Goal: Task Accomplishment & Management: Manage account settings

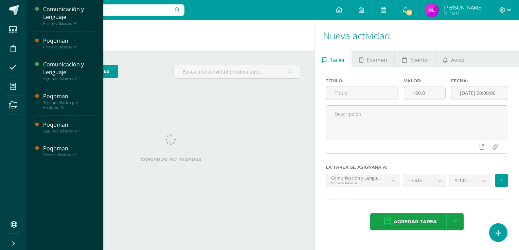
click at [13, 87] on icon at bounding box center [13, 86] width 6 height 7
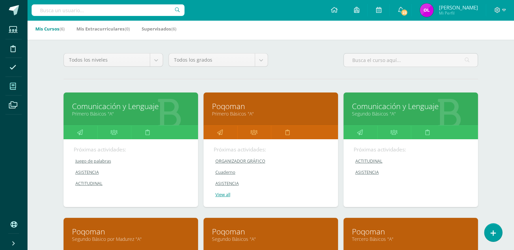
scroll to position [34, 0]
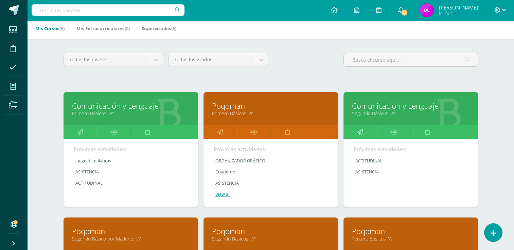
click at [360, 133] on icon at bounding box center [360, 132] width 6 height 13
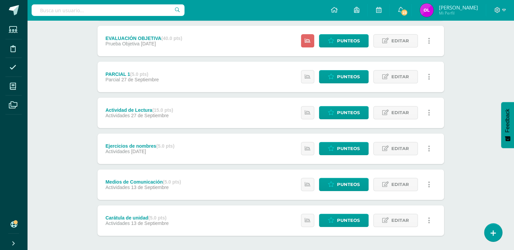
scroll to position [259, 0]
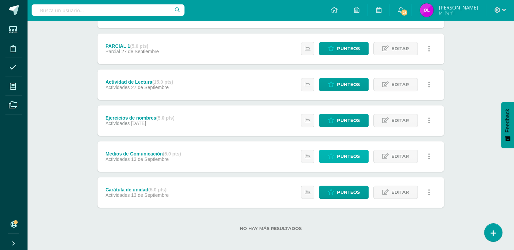
click at [344, 155] on span "Punteos" at bounding box center [348, 156] width 23 height 13
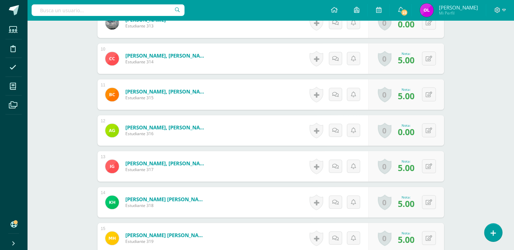
scroll to position [517, 0]
click at [424, 130] on div "0 Logros Logros obtenidos Aún no hay logros agregados Nota: 0.00" at bounding box center [406, 130] width 76 height 31
click at [434, 129] on icon at bounding box center [433, 130] width 7 height 6
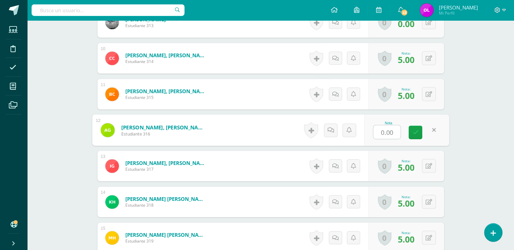
type input "5"
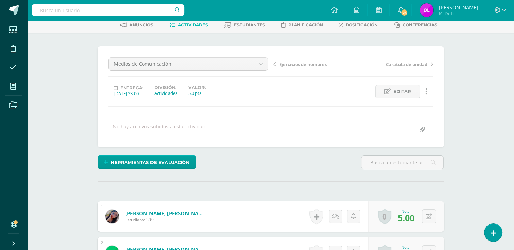
scroll to position [0, 0]
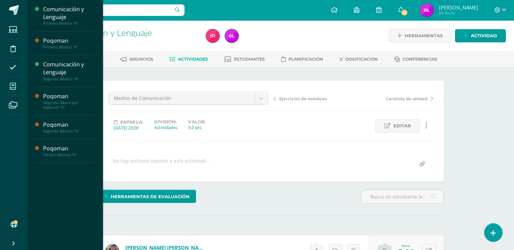
click at [11, 87] on icon at bounding box center [13, 86] width 6 height 7
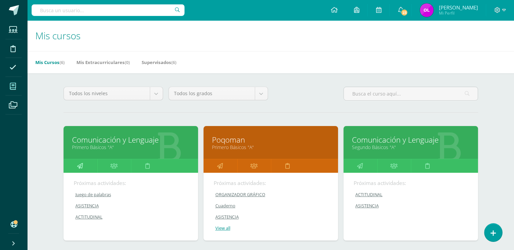
click at [82, 165] on icon at bounding box center [80, 166] width 6 height 13
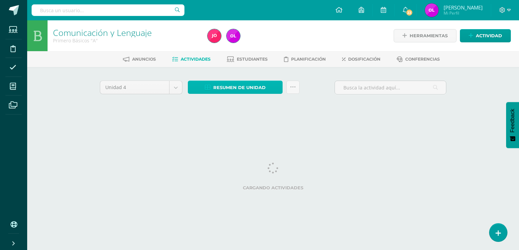
click at [262, 91] on span "Resumen de unidad" at bounding box center [239, 87] width 52 height 13
click at [250, 93] on span "Resumen de unidad" at bounding box center [239, 87] width 52 height 13
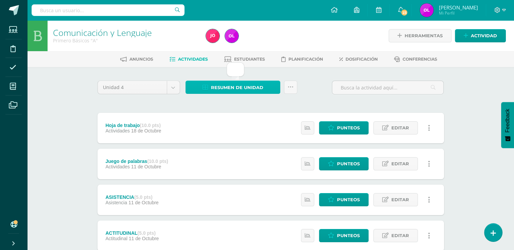
click at [246, 86] on span "Resumen de unidad" at bounding box center [237, 87] width 52 height 13
click at [265, 86] on link "Resumen de unidad" at bounding box center [232, 87] width 95 height 13
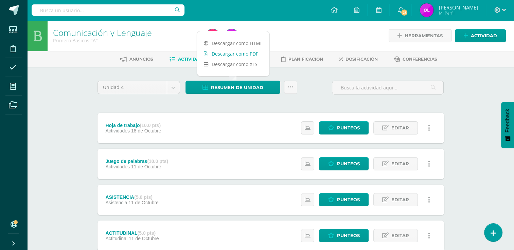
click at [251, 53] on link "Descargar como PDF" at bounding box center [233, 54] width 72 height 11
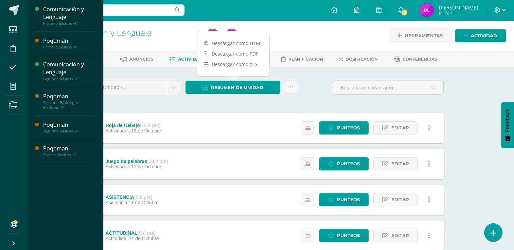
click at [13, 87] on icon at bounding box center [13, 86] width 6 height 7
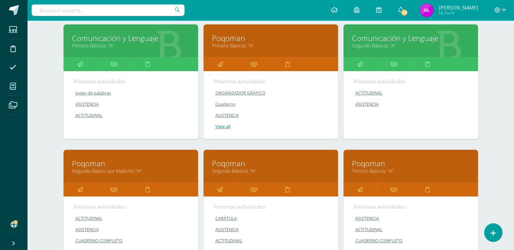
scroll to position [170, 0]
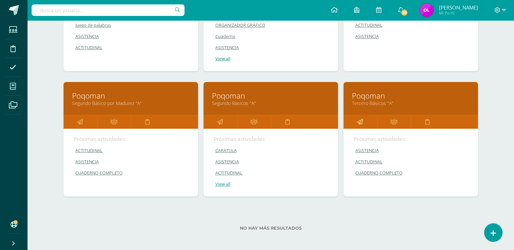
click at [363, 120] on link at bounding box center [360, 122] width 34 height 14
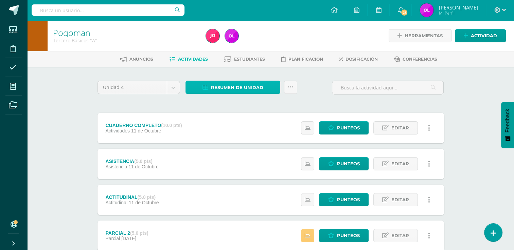
click at [216, 88] on span "Resumen de unidad" at bounding box center [237, 87] width 52 height 13
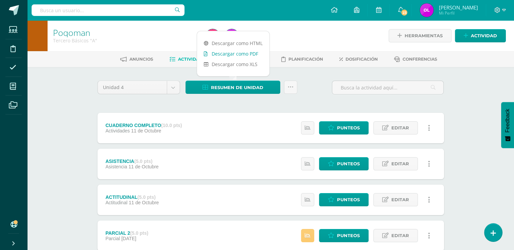
click at [243, 55] on link "Descargar como PDF" at bounding box center [233, 54] width 72 height 11
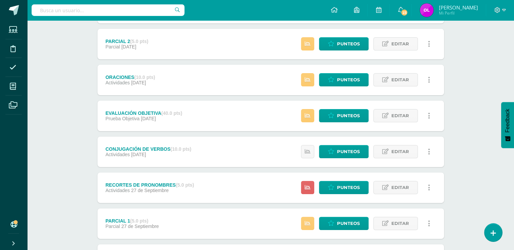
scroll to position [204, 0]
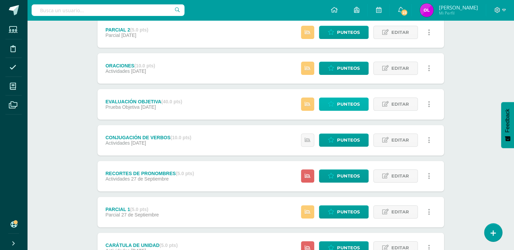
click at [352, 104] on span "Punteos" at bounding box center [348, 104] width 23 height 13
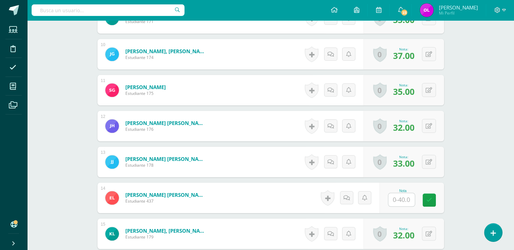
scroll to position [591, 0]
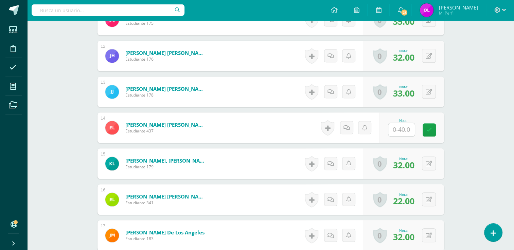
click at [402, 129] on input "text" at bounding box center [401, 129] width 26 height 13
type input "8"
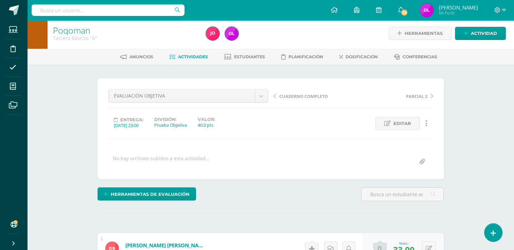
scroll to position [0, 0]
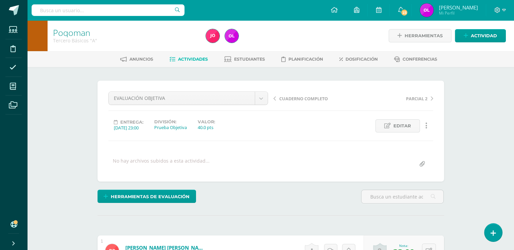
click at [200, 59] on span "Actividades" at bounding box center [193, 59] width 30 height 5
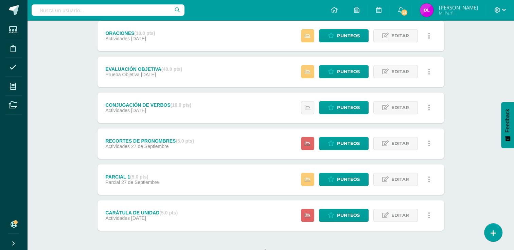
scroll to position [262, 0]
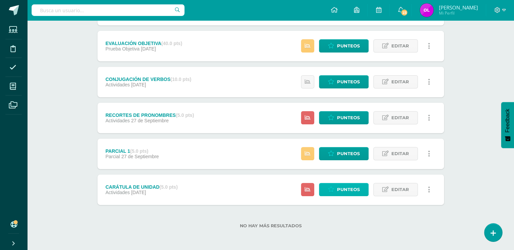
click at [349, 190] on span "Punteos" at bounding box center [348, 190] width 23 height 13
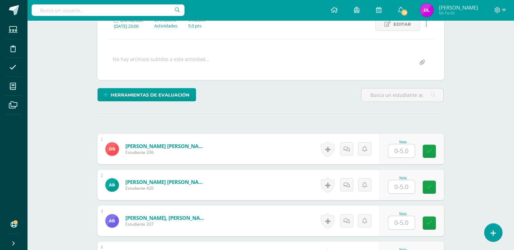
scroll to position [102, 0]
click at [405, 148] on input "text" at bounding box center [401, 151] width 26 height 13
type input "3"
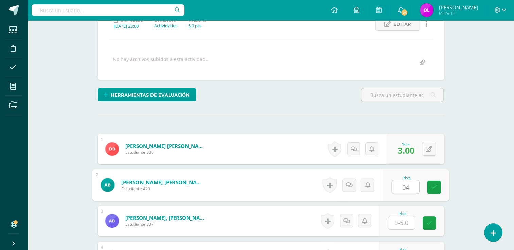
scroll to position [102, 0]
type input "4"
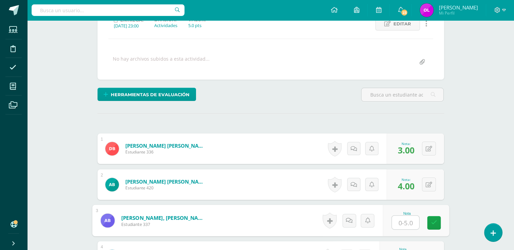
scroll to position [103, 0]
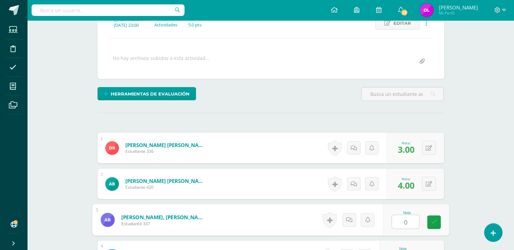
type input "0"
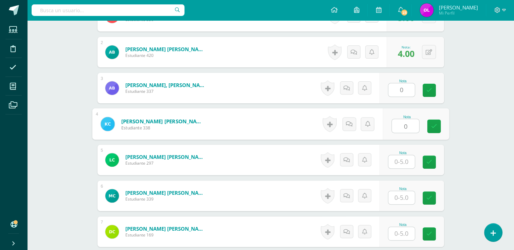
type input "0"
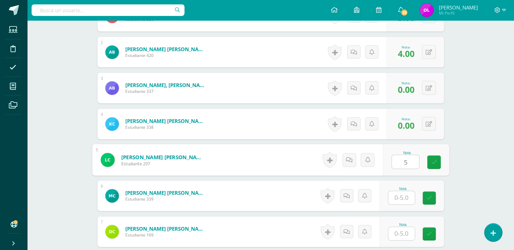
type input "5"
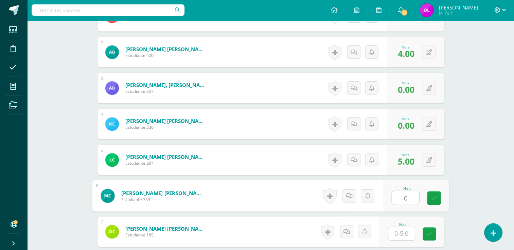
type input "0"
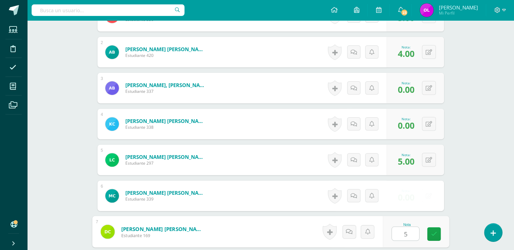
type input "5"
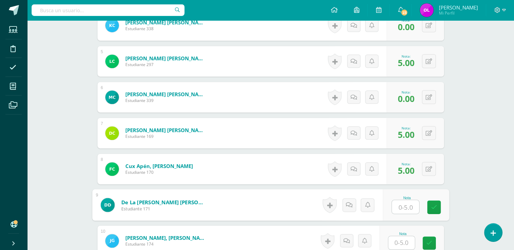
scroll to position [345, 0]
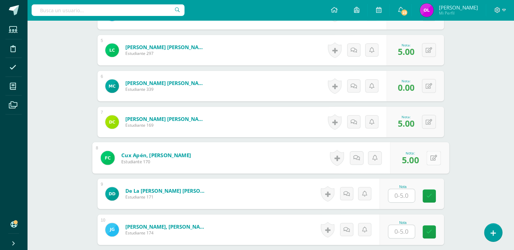
click at [429, 160] on button at bounding box center [433, 158] width 14 height 14
type input "0"
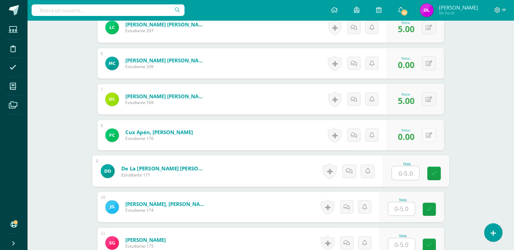
scroll to position [379, 0]
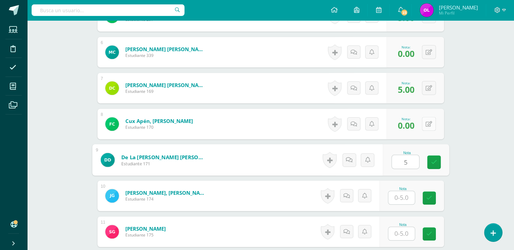
type input "5"
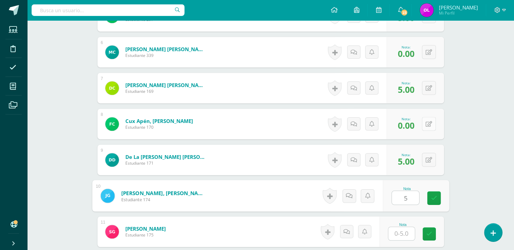
type input "5"
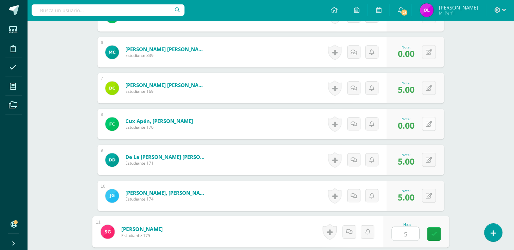
type input "5"
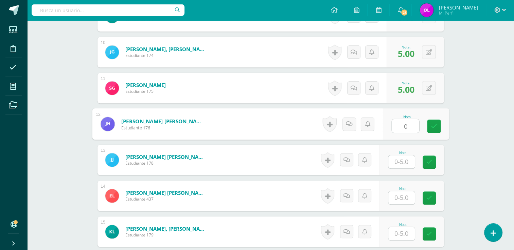
type input "0"
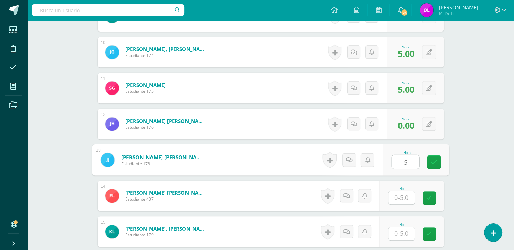
type input "5"
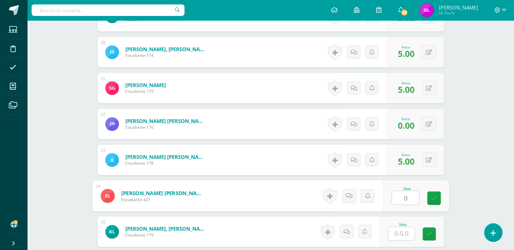
type input "0"
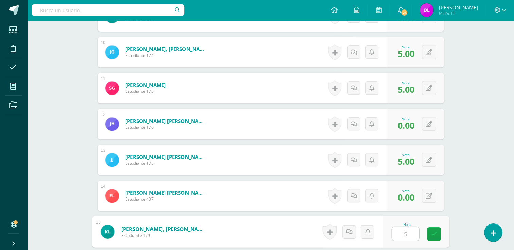
type input "5"
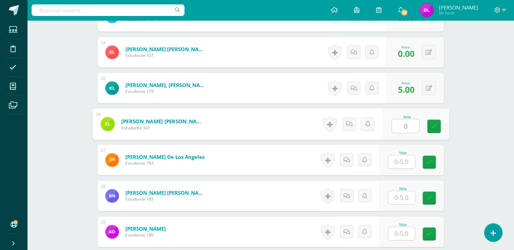
type input "0"
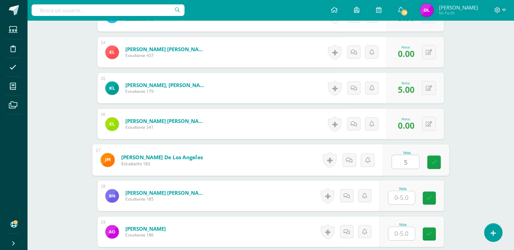
type input "5"
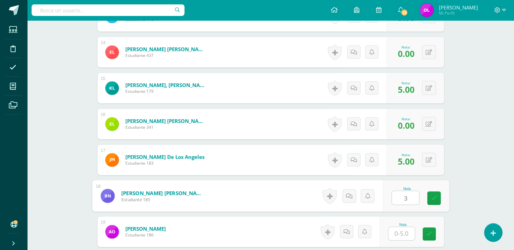
type input "3"
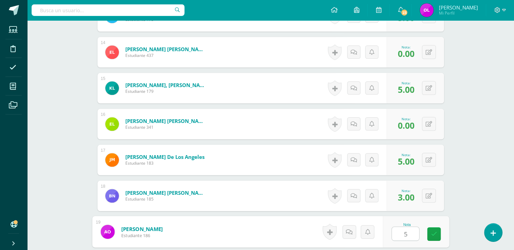
type input "5"
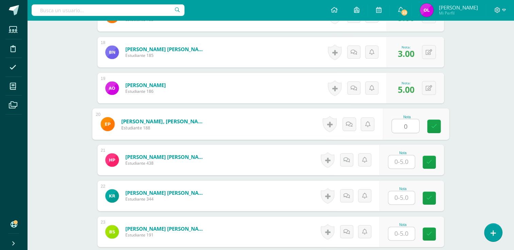
type input "0"
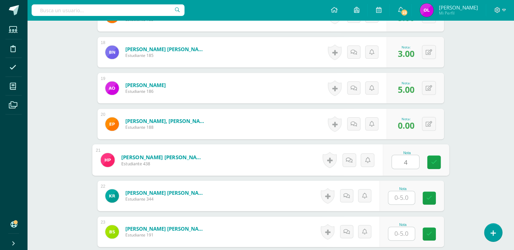
type input "4"
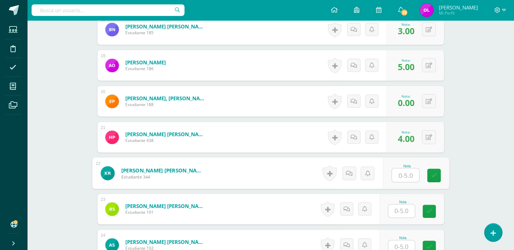
scroll to position [844, 0]
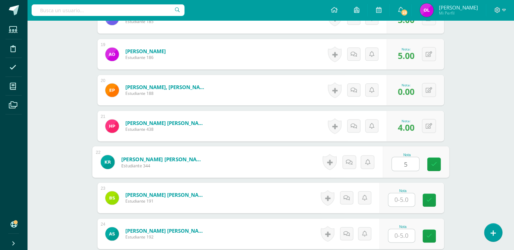
type input "5"
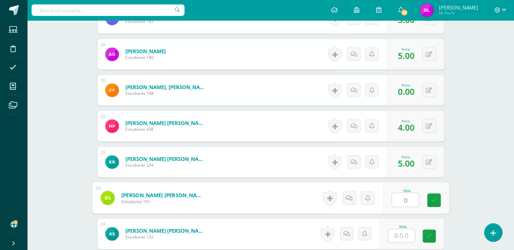
type input "0"
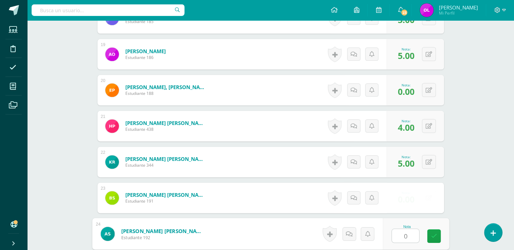
type input "0"
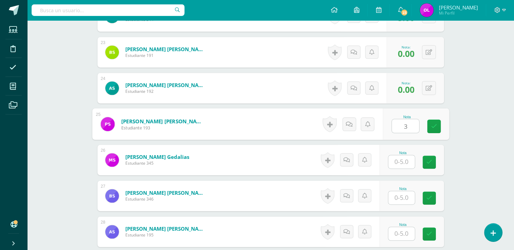
type input "3"
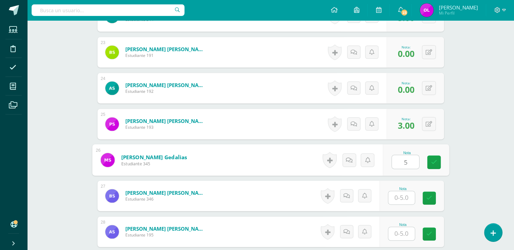
type input "5"
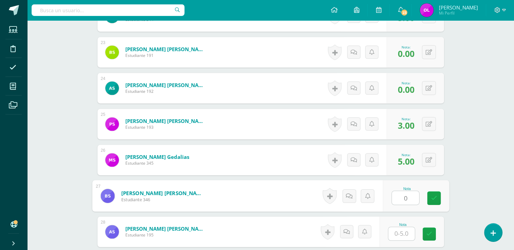
type input "0"
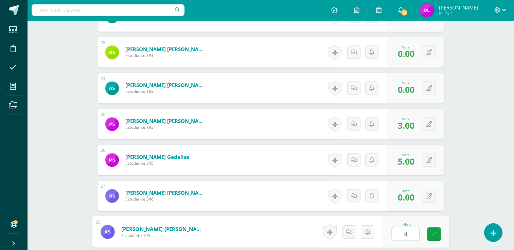
type input "4"
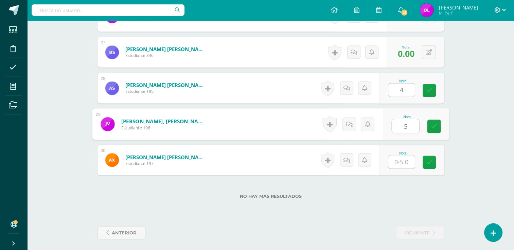
type input "5"
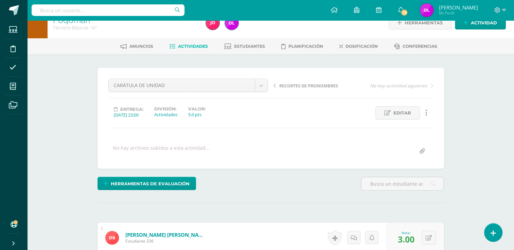
scroll to position [0, 0]
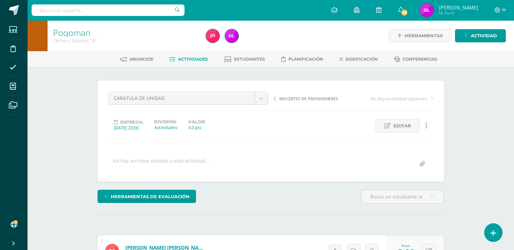
click at [197, 59] on span "Actividades" at bounding box center [193, 59] width 30 height 5
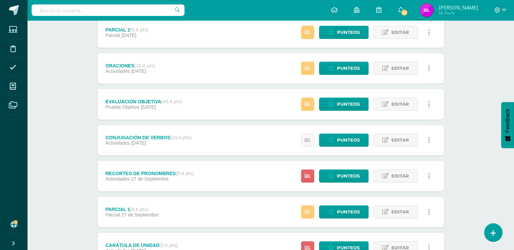
scroll to position [238, 0]
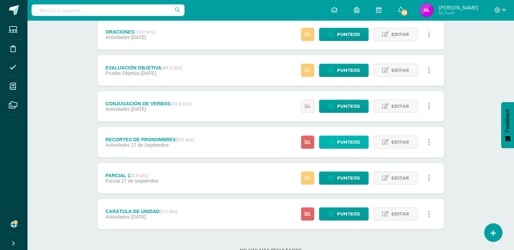
click at [343, 142] on span "Punteos" at bounding box center [348, 142] width 23 height 13
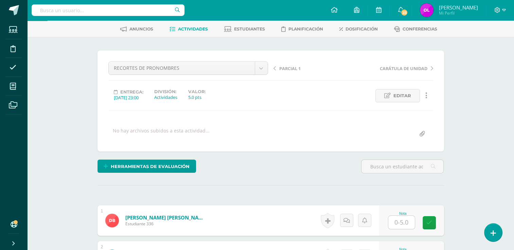
scroll to position [136, 0]
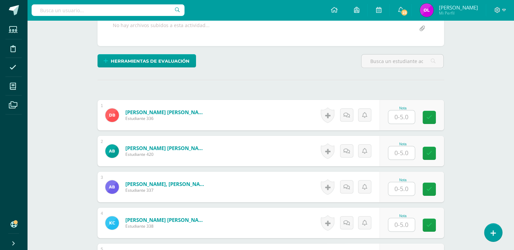
click at [402, 114] on input "text" at bounding box center [401, 117] width 26 height 13
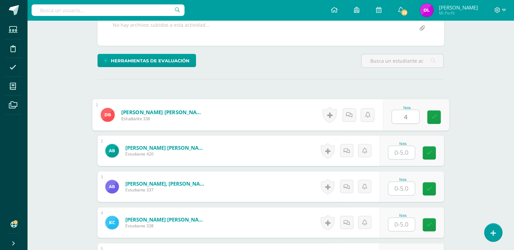
type input "4"
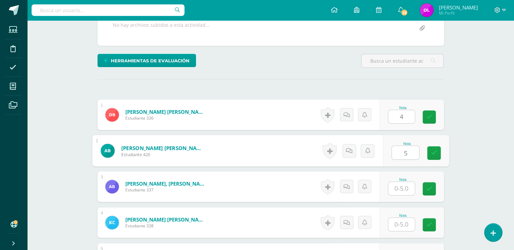
type input "5"
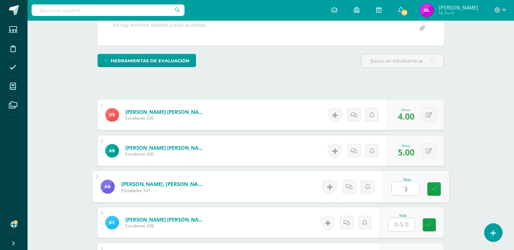
type input "3"
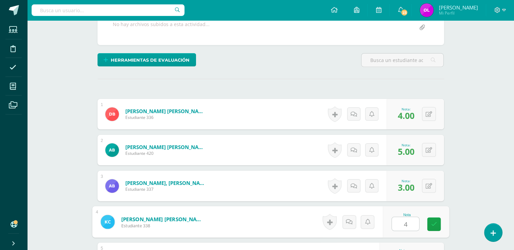
type input "4"
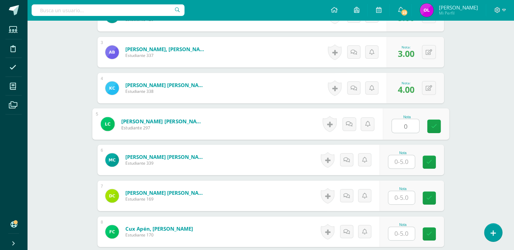
type input "0"
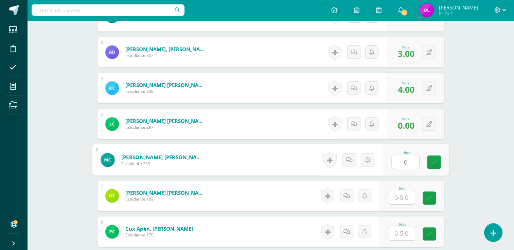
type input "0"
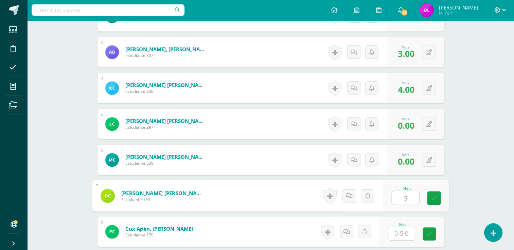
type input "5"
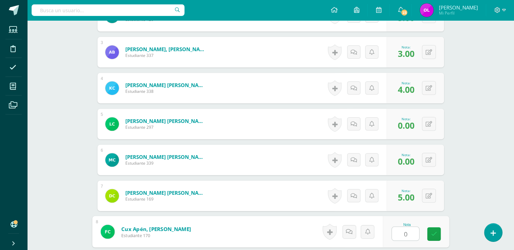
type input "0"
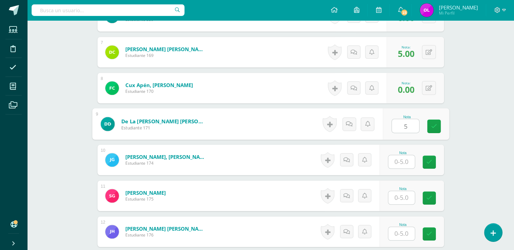
type input "5"
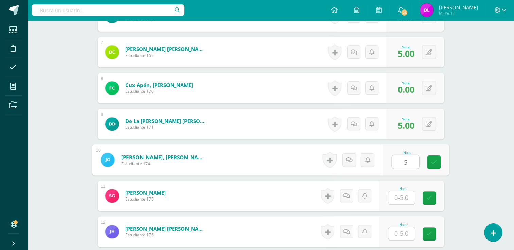
type input "5"
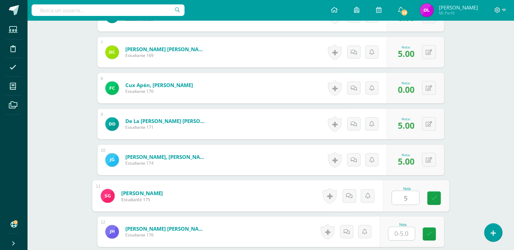
type input "5"
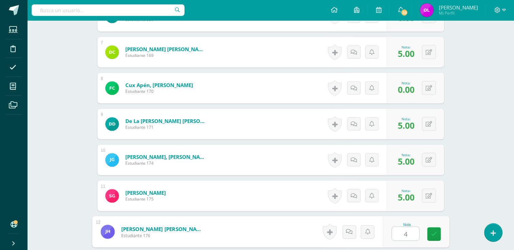
type input "4"
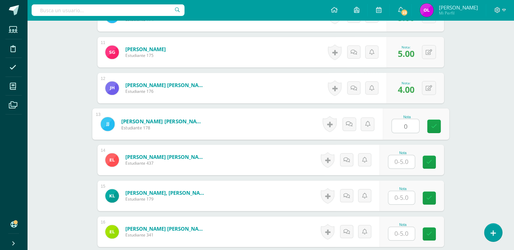
type input "0"
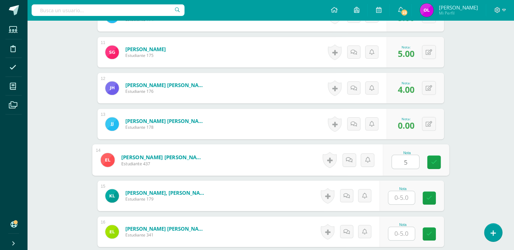
type input "5"
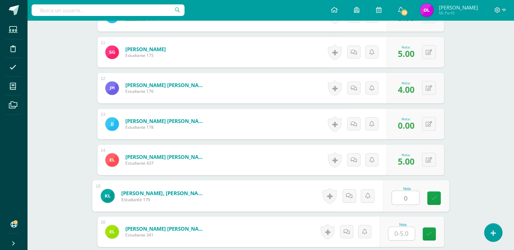
type input "0"
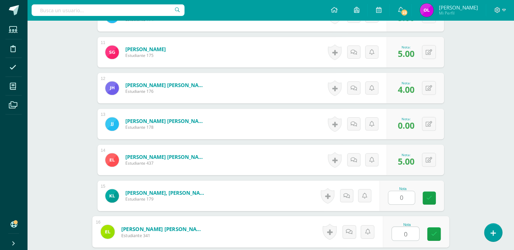
type input "0"
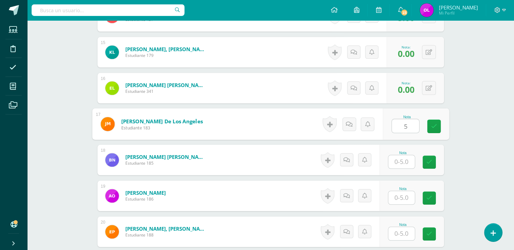
type input "5"
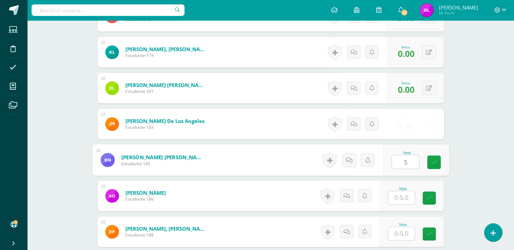
type input "5"
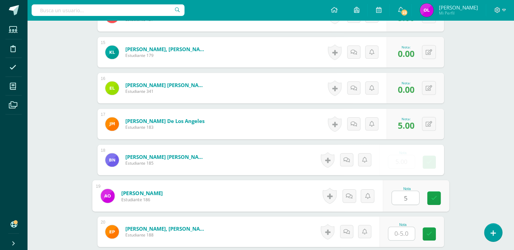
type input "5"
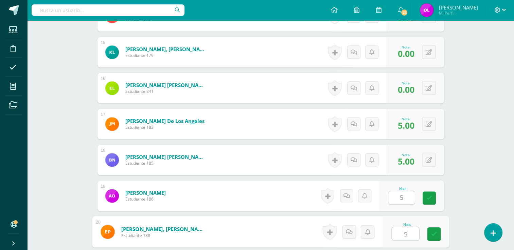
type input "5"
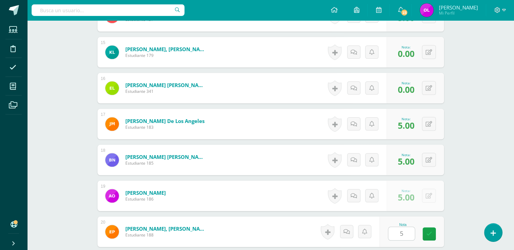
scroll to position [847, 0]
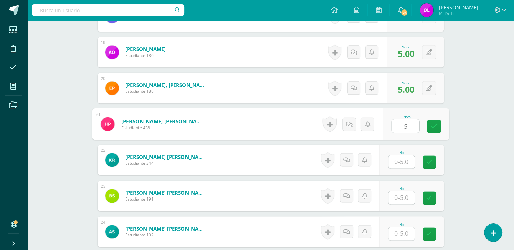
type input "5"
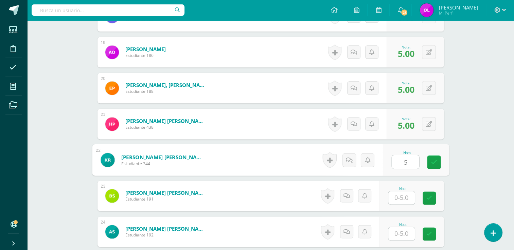
type input "5"
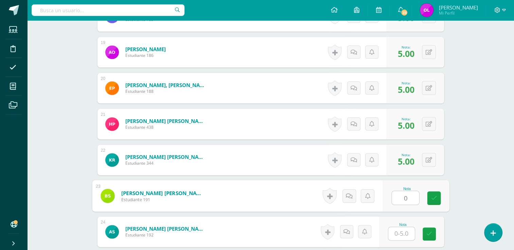
type input "0"
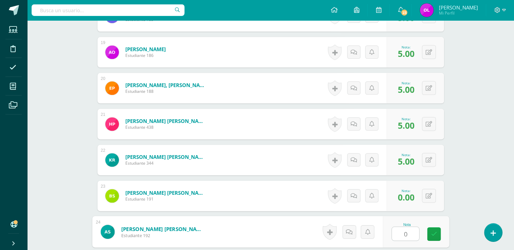
type input "0"
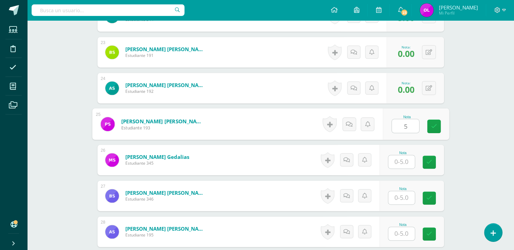
type input "5"
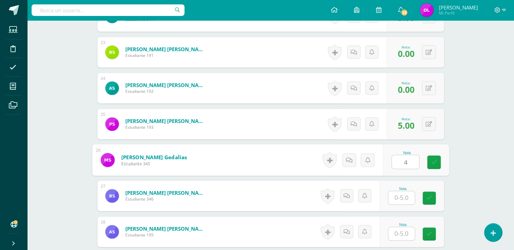
type input "4"
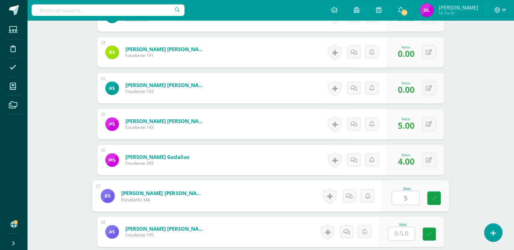
type input "5"
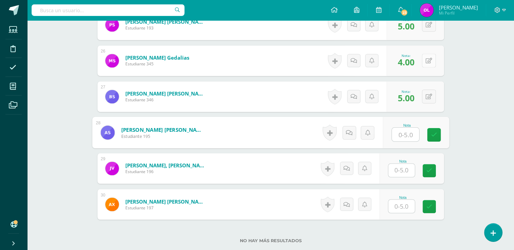
scroll to position [1092, 0]
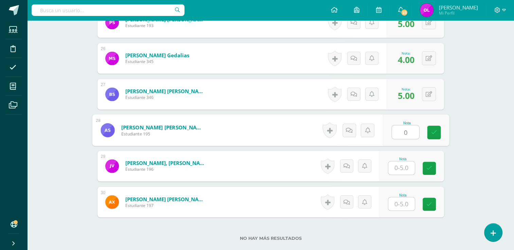
type input "0"
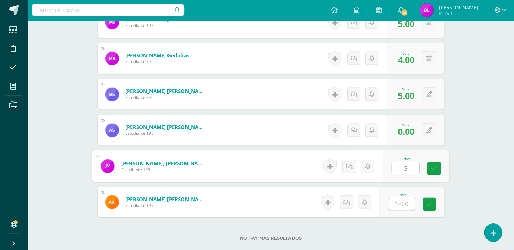
type input "5"
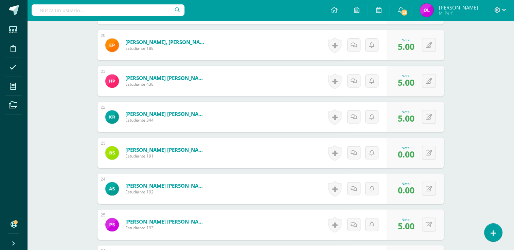
scroll to position [889, 0]
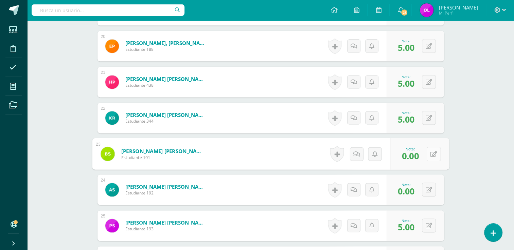
click at [430, 155] on icon at bounding box center [433, 154] width 7 height 6
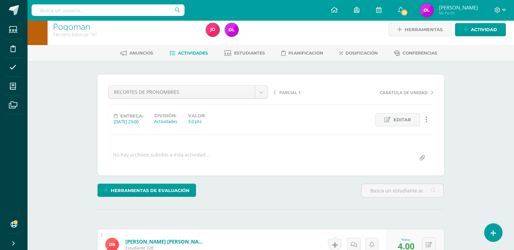
scroll to position [0, 0]
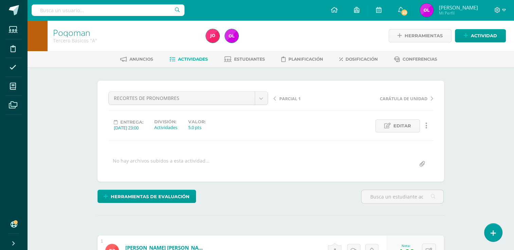
click at [194, 60] on span "Actividades" at bounding box center [193, 59] width 30 height 5
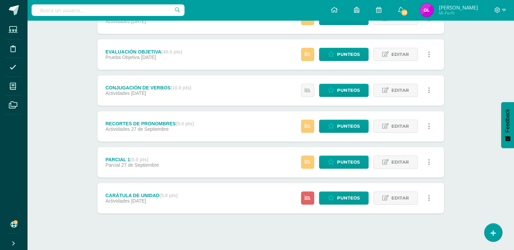
scroll to position [259, 0]
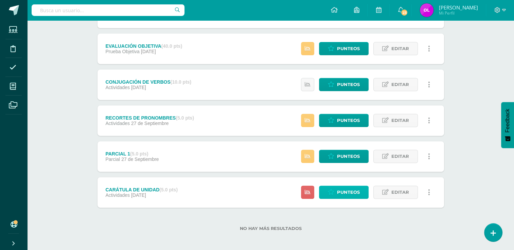
click at [347, 194] on span "Punteos" at bounding box center [348, 192] width 23 height 13
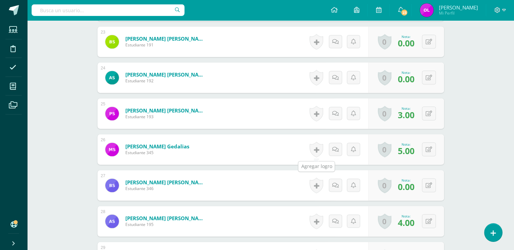
scroll to position [1013, 0]
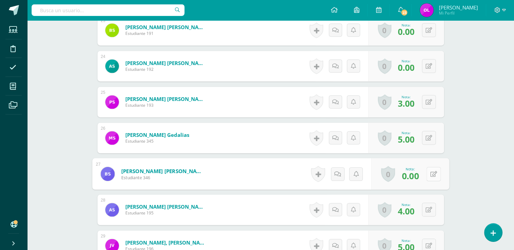
click at [428, 171] on button at bounding box center [433, 174] width 14 height 14
type input "4"
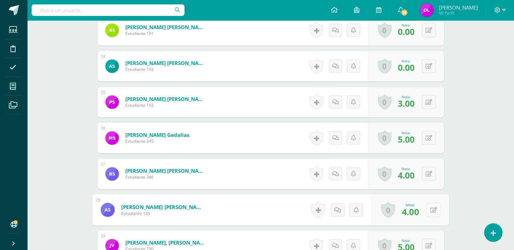
click at [430, 212] on icon at bounding box center [433, 210] width 7 height 6
type input "0"
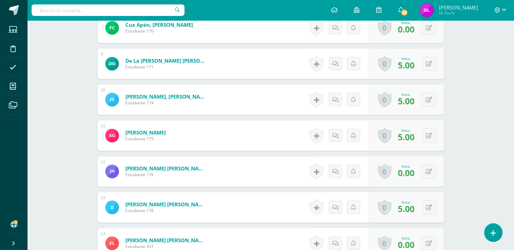
scroll to position [509, 0]
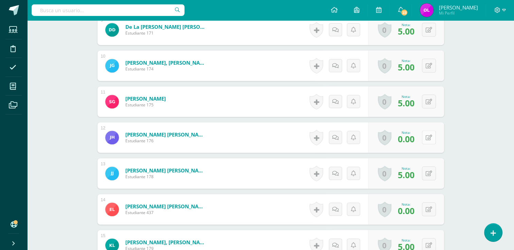
click at [429, 139] on button at bounding box center [429, 138] width 14 height 14
type input "3"
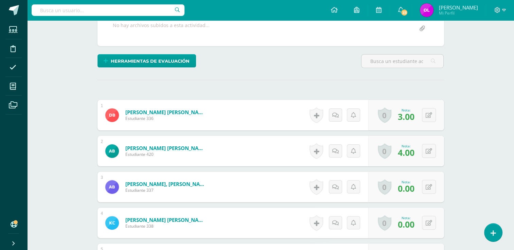
scroll to position [0, 0]
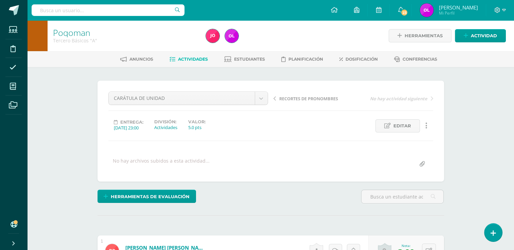
click at [193, 60] on span "Actividades" at bounding box center [193, 59] width 30 height 5
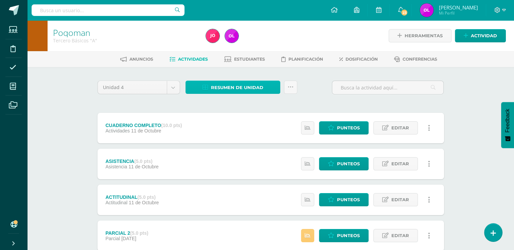
click at [263, 90] on link "Resumen de unidad" at bounding box center [232, 87] width 95 height 13
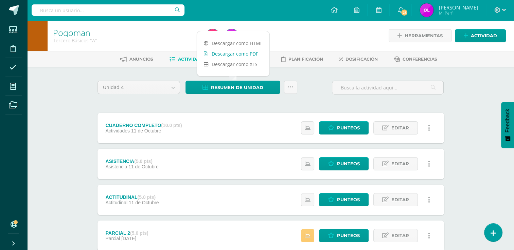
click at [253, 56] on link "Descargar como PDF" at bounding box center [233, 54] width 72 height 11
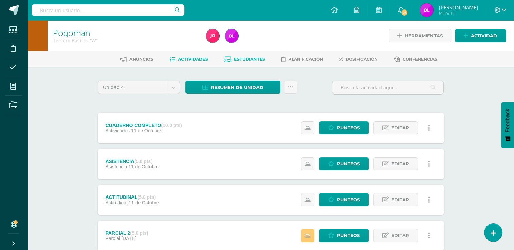
click at [240, 58] on span "Estudiantes" at bounding box center [249, 59] width 31 height 5
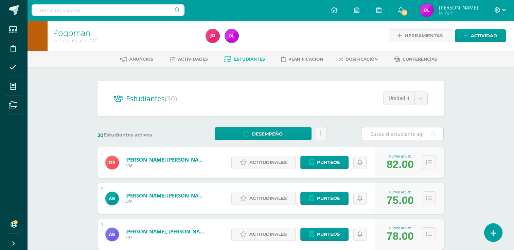
click at [407, 132] on input "text" at bounding box center [402, 134] width 82 height 13
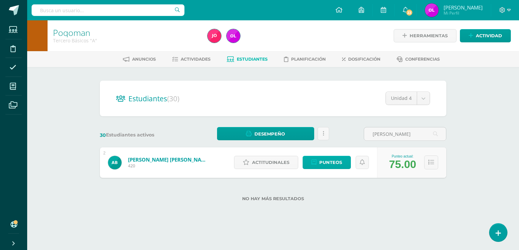
type input "BARRIENTOS"
click at [322, 161] on span "Punteos" at bounding box center [330, 162] width 23 height 13
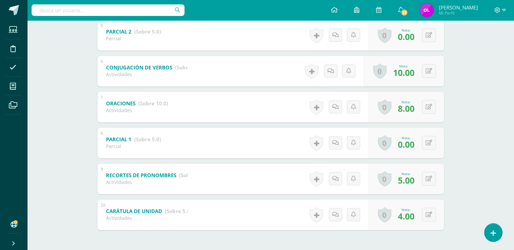
scroll to position [282, 0]
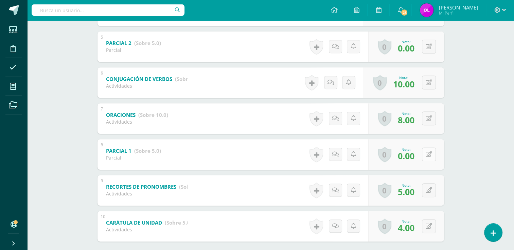
click at [426, 156] on button at bounding box center [429, 155] width 14 height 14
type input "4"
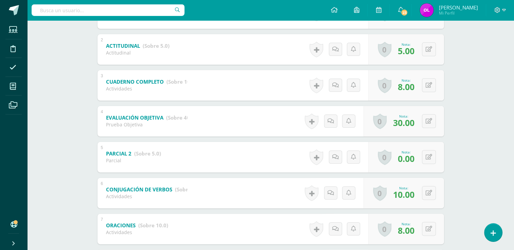
scroll to position [182, 0]
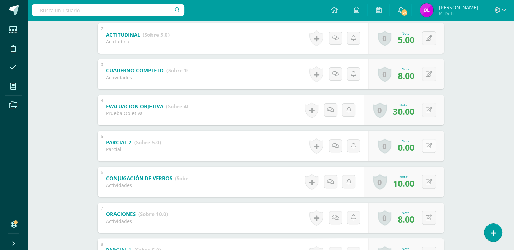
click at [428, 148] on button at bounding box center [429, 146] width 14 height 14
type input "4"
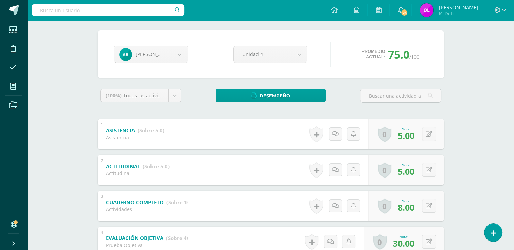
scroll to position [0, 0]
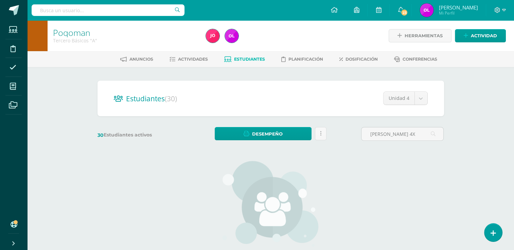
type input "[PERSON_NAME] 4X"
click at [190, 60] on span "Actividades" at bounding box center [193, 59] width 30 height 5
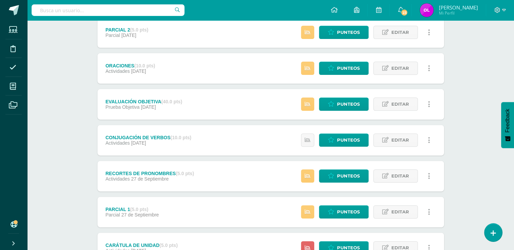
scroll to position [262, 0]
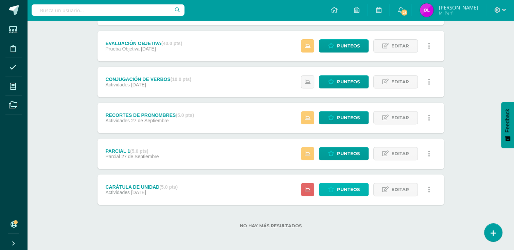
click at [339, 191] on span "Punteos" at bounding box center [348, 190] width 23 height 13
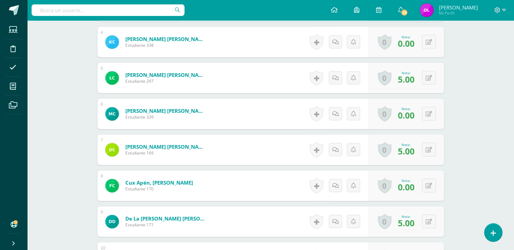
scroll to position [307, 0]
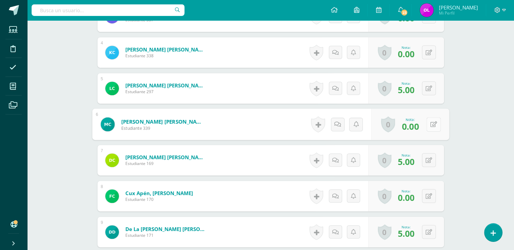
click at [430, 125] on icon at bounding box center [433, 125] width 7 height 6
type input "5"
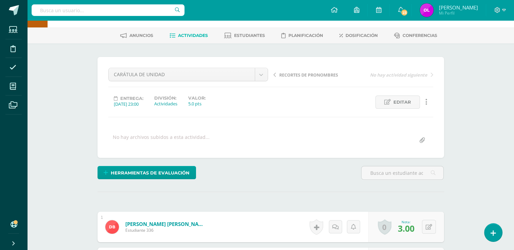
scroll to position [0, 0]
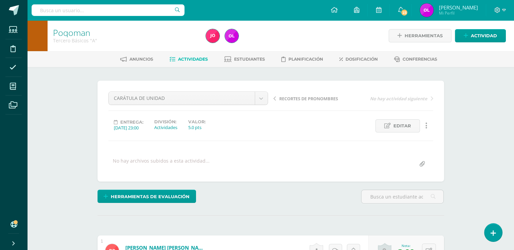
click at [189, 57] on span "Actividades" at bounding box center [193, 59] width 30 height 5
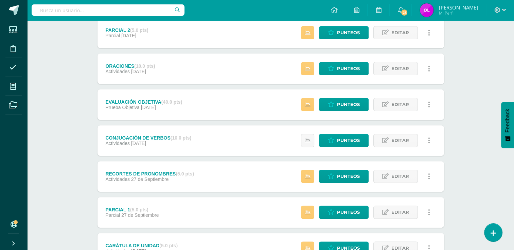
scroll to position [204, 0]
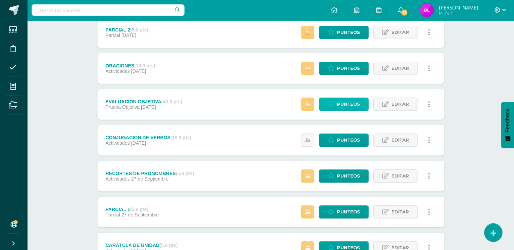
click at [350, 104] on span "Punteos" at bounding box center [348, 104] width 23 height 13
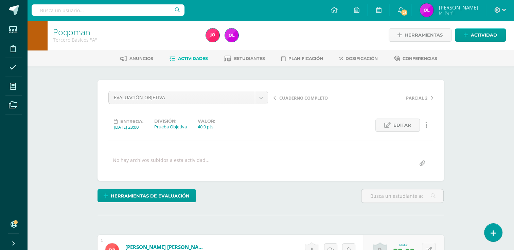
scroll to position [1, 0]
click at [189, 58] on span "Actividades" at bounding box center [193, 58] width 30 height 5
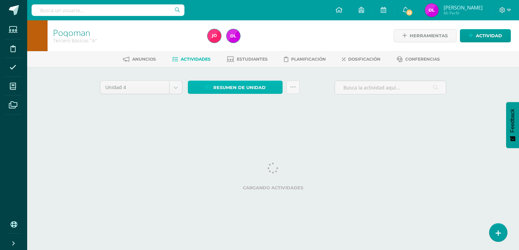
click at [264, 85] on span "Resumen de unidad" at bounding box center [239, 87] width 52 height 13
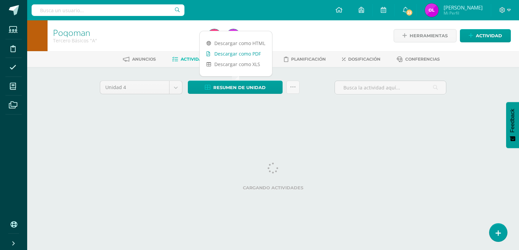
click at [255, 53] on link "Descargar como PDF" at bounding box center [236, 54] width 72 height 11
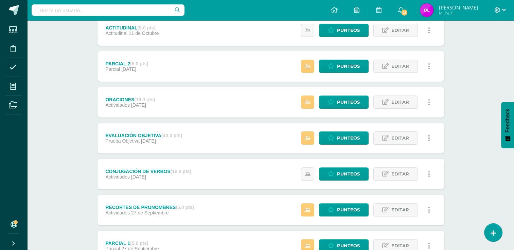
scroll to position [204, 0]
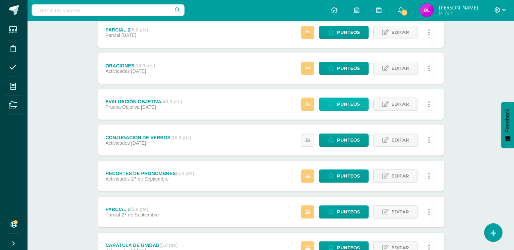
click at [348, 106] on span "Punteos" at bounding box center [348, 104] width 23 height 13
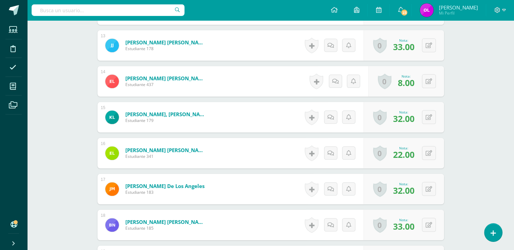
scroll to position [643, 0]
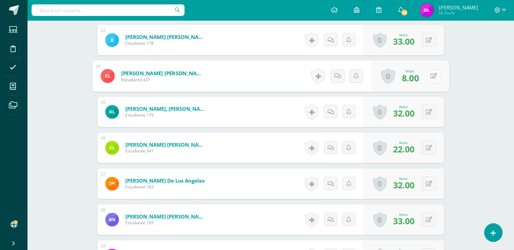
click at [431, 77] on button at bounding box center [433, 76] width 14 height 14
type input "10"
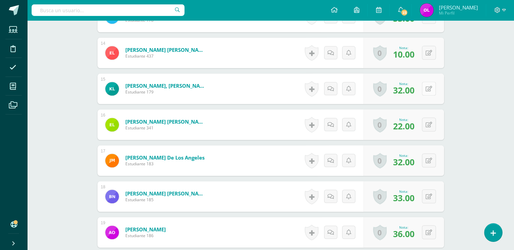
scroll to position [677, 0]
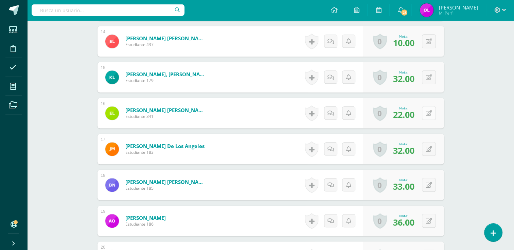
click at [428, 113] on button at bounding box center [429, 113] width 14 height 14
type input "24"
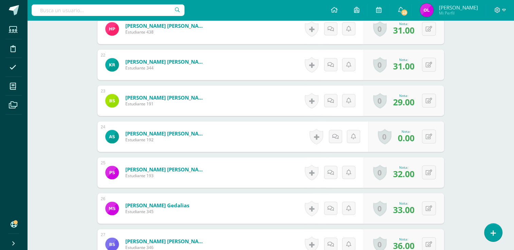
scroll to position [1085, 0]
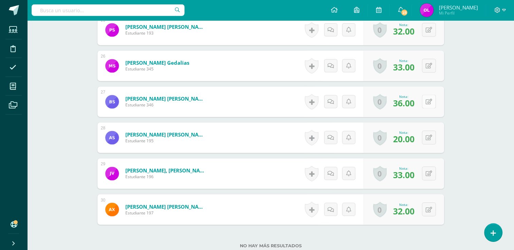
click at [427, 103] on button at bounding box center [429, 102] width 14 height 14
type input "37"
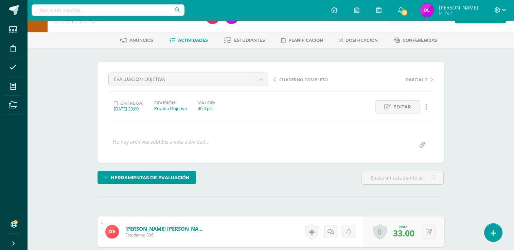
scroll to position [0, 0]
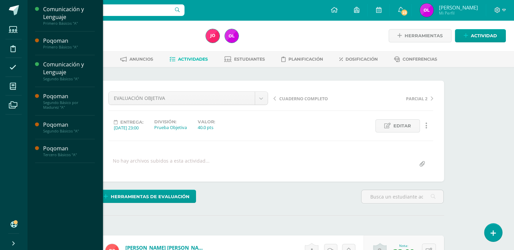
drag, startPoint x: 12, startPoint y: 87, endPoint x: 97, endPoint y: 84, distance: 84.9
click at [13, 87] on icon at bounding box center [13, 86] width 6 height 7
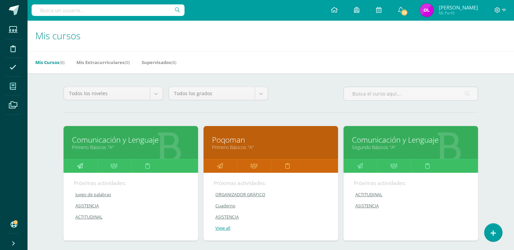
click at [79, 166] on icon at bounding box center [80, 166] width 6 height 13
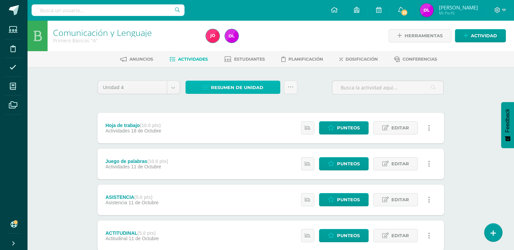
click at [253, 86] on span "Resumen de unidad" at bounding box center [237, 87] width 52 height 13
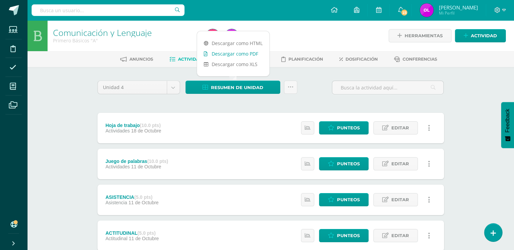
click at [249, 53] on link "Descargar como PDF" at bounding box center [233, 54] width 72 height 11
click at [312, 97] on div "Unidad 4 Unidad 1 Unidad 2 Unidad 3 Unidad 4 Resumen de unidad Subir actividade…" at bounding box center [271, 90] width 352 height 19
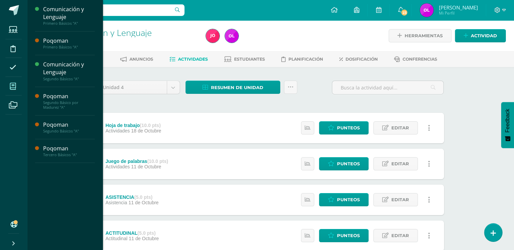
click at [13, 86] on icon at bounding box center [13, 86] width 6 height 7
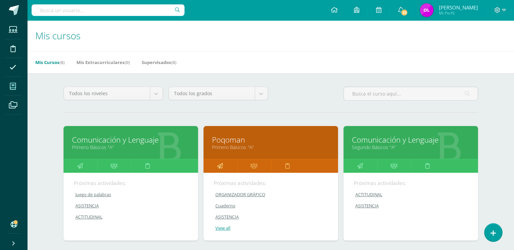
click at [218, 166] on icon at bounding box center [220, 166] width 6 height 13
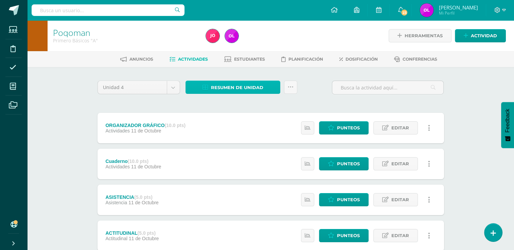
click at [260, 85] on span "Resumen de unidad" at bounding box center [237, 87] width 52 height 13
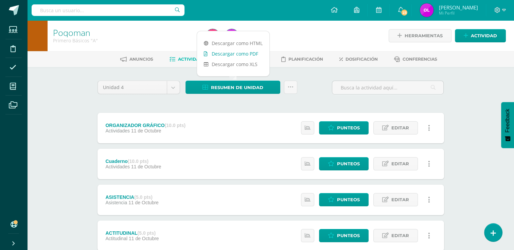
click at [251, 56] on link "Descargar como PDF" at bounding box center [233, 54] width 72 height 11
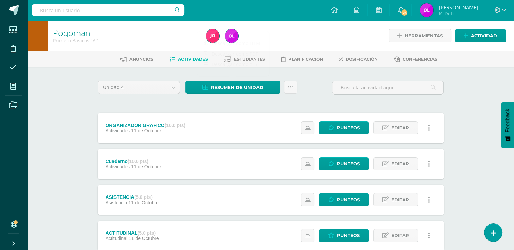
click at [315, 96] on div "Unidad 4 Unidad 1 Unidad 2 Unidad 3 Unidad 4 Resumen de unidad Subir actividade…" at bounding box center [271, 90] width 352 height 19
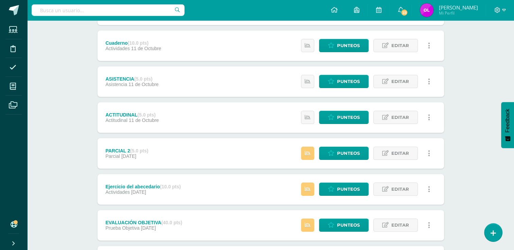
scroll to position [262, 0]
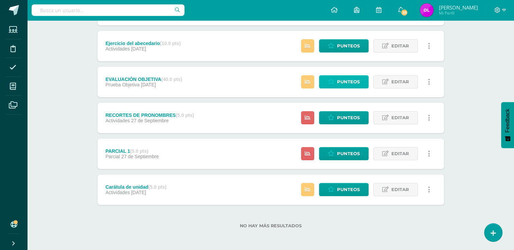
click at [350, 79] on span "Punteos" at bounding box center [348, 82] width 23 height 13
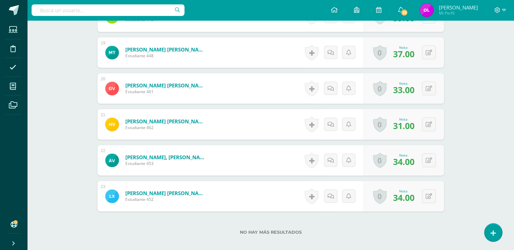
scroll to position [885, 0]
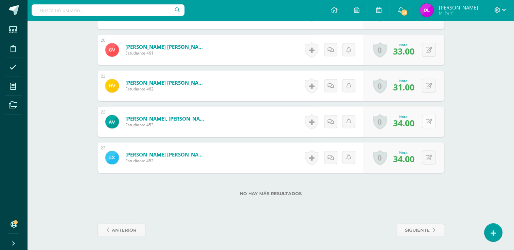
click at [431, 122] on icon at bounding box center [428, 122] width 6 height 6
type input "39"
click at [429, 155] on icon at bounding box center [428, 158] width 6 height 6
type input "39"
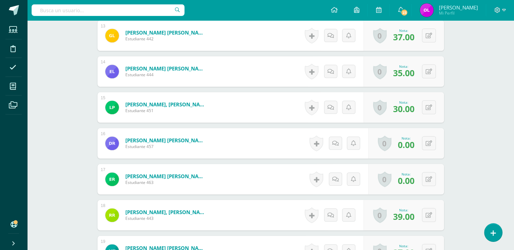
scroll to position [512, 0]
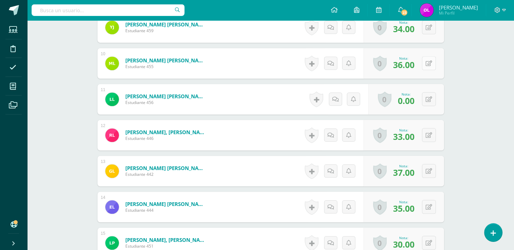
click at [431, 63] on icon at bounding box center [428, 64] width 6 height 6
type input "40"
click at [429, 137] on icon at bounding box center [428, 136] width 6 height 6
type input "38"
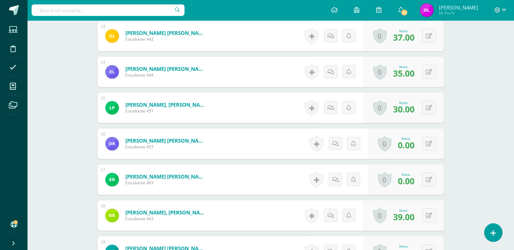
scroll to position [715, 0]
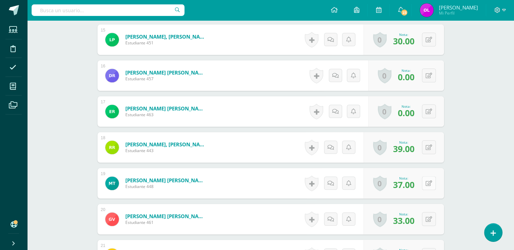
drag, startPoint x: 430, startPoint y: 184, endPoint x: 432, endPoint y: 176, distance: 8.3
click at [430, 183] on icon at bounding box center [428, 184] width 6 height 6
type input "40"
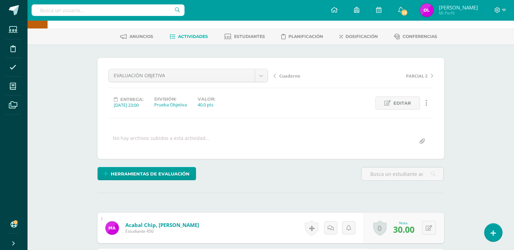
scroll to position [0, 0]
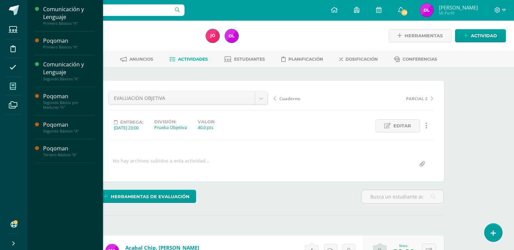
click at [16, 87] on span at bounding box center [12, 86] width 15 height 15
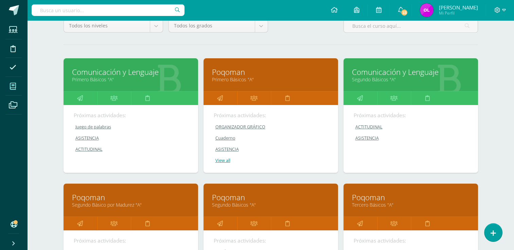
scroll to position [170, 0]
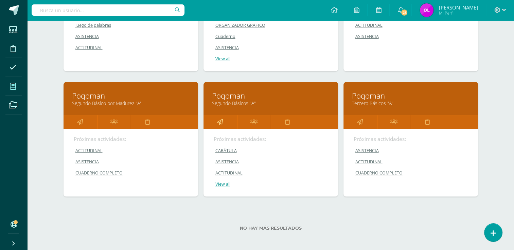
click at [222, 121] on icon at bounding box center [220, 121] width 6 height 13
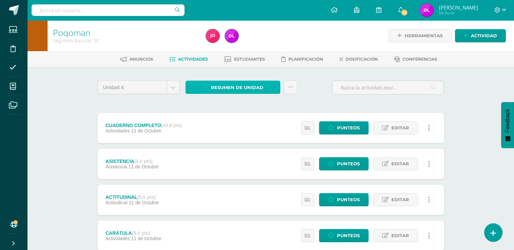
click at [240, 93] on span "Resumen de unidad" at bounding box center [237, 87] width 52 height 13
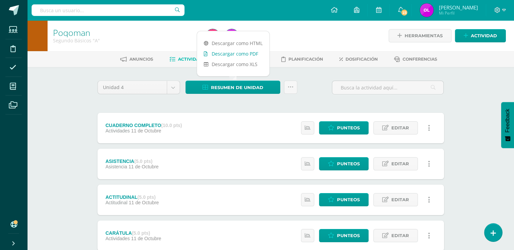
click at [246, 53] on link "Descargar como PDF" at bounding box center [233, 54] width 72 height 11
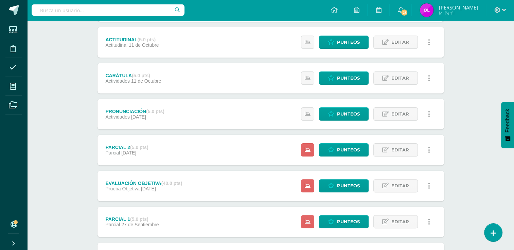
scroll to position [170, 0]
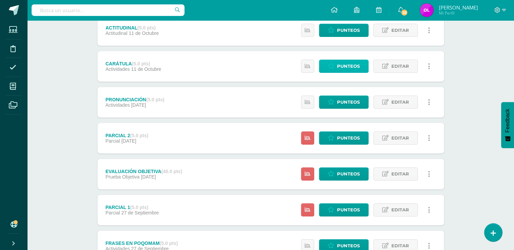
click at [359, 68] on span "Punteos" at bounding box center [348, 66] width 23 height 13
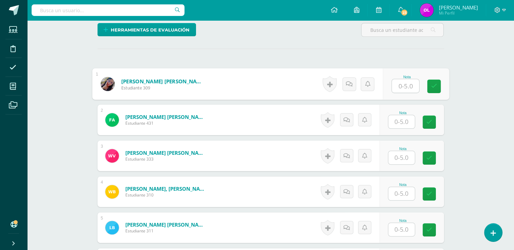
scroll to position [167, 0]
click at [405, 87] on input "text" at bounding box center [404, 86] width 27 height 14
type input "5"
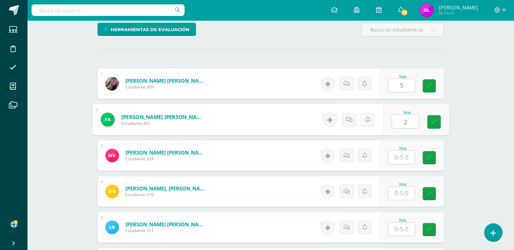
type input "2"
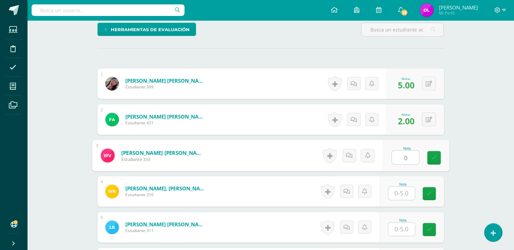
type input "0"
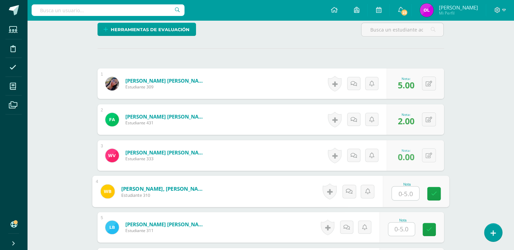
scroll to position [168, 0]
type input "5"
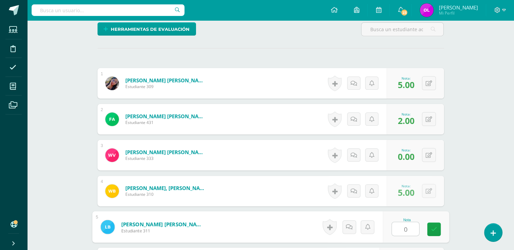
type input "0"
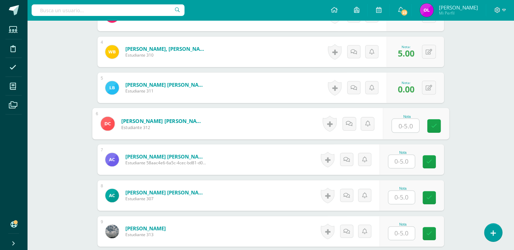
scroll to position [308, 0]
type input "5"
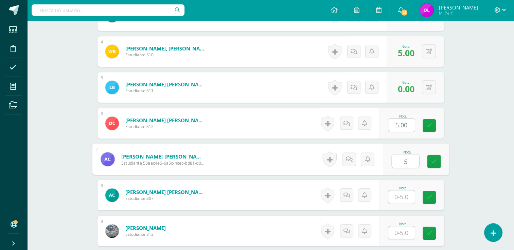
type input "5"
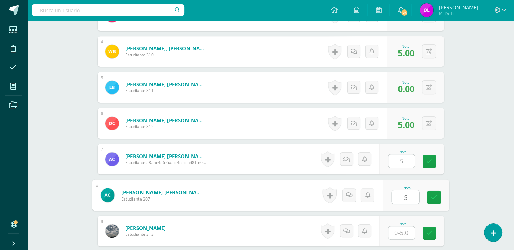
type input "5"
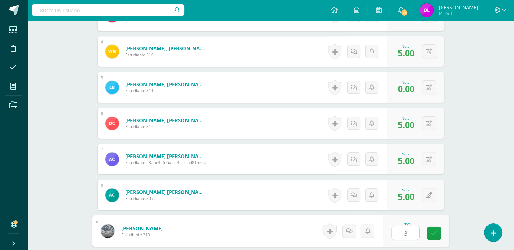
type input "3"
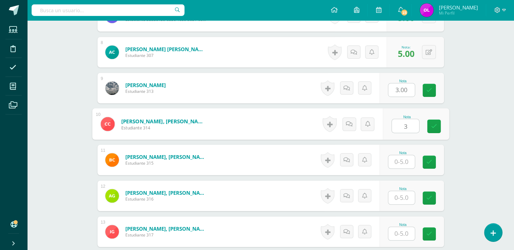
type input "3"
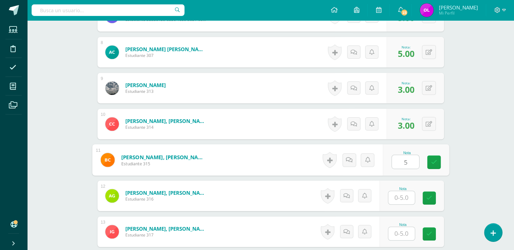
type input "5"
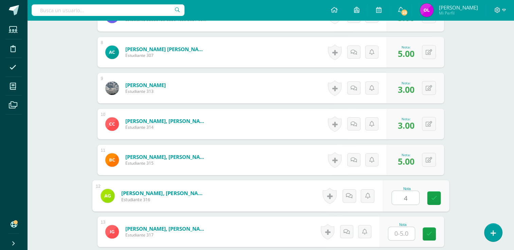
type input "4"
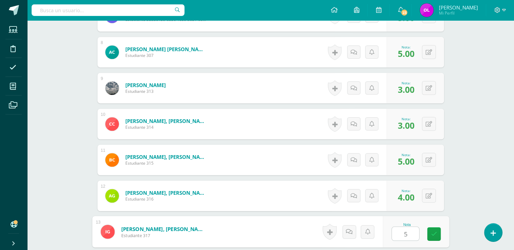
type input "5"
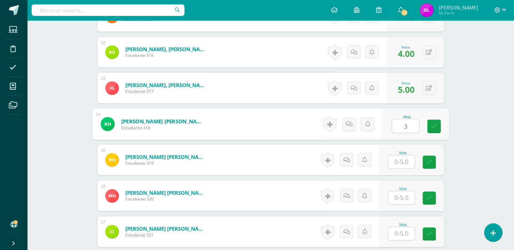
type input "3"
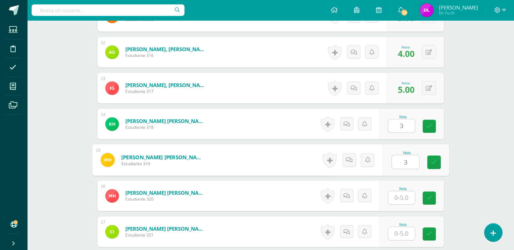
type input "3"
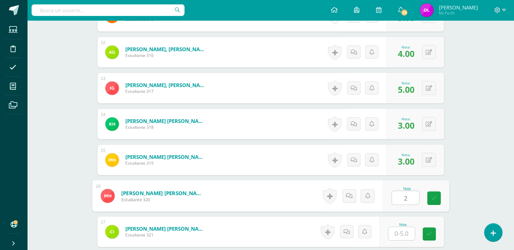
type input "2"
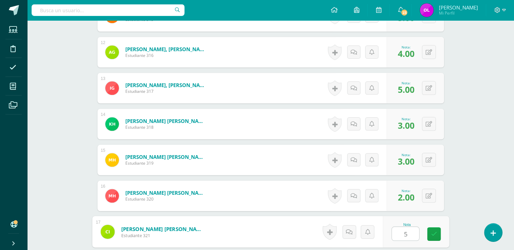
type input "5"
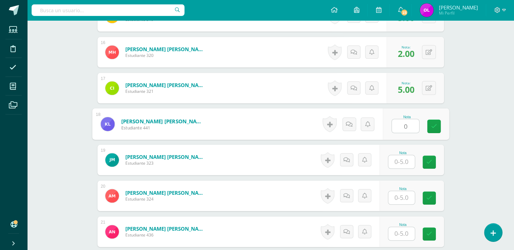
type input "0"
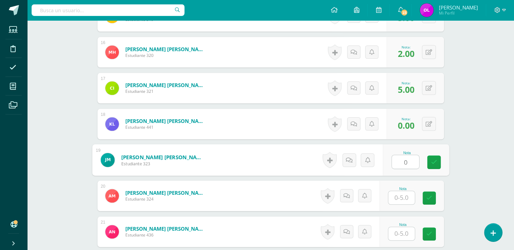
type input "0"
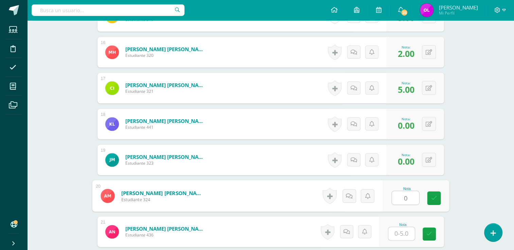
type input "0"
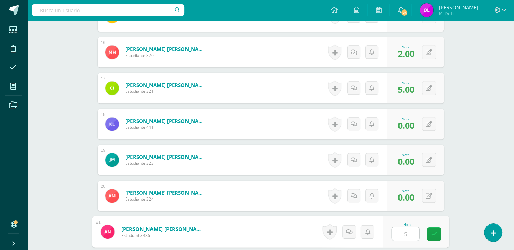
type input "5"
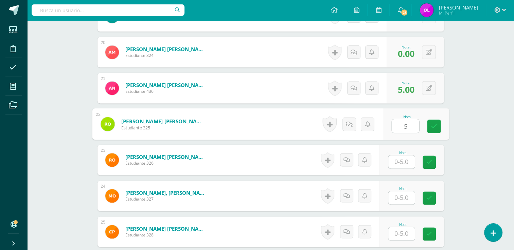
type input "5"
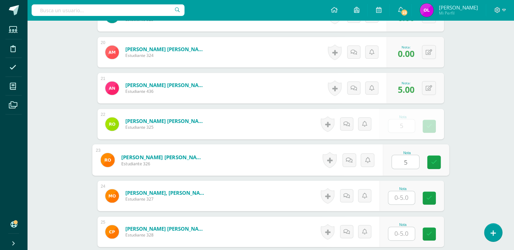
type input "5"
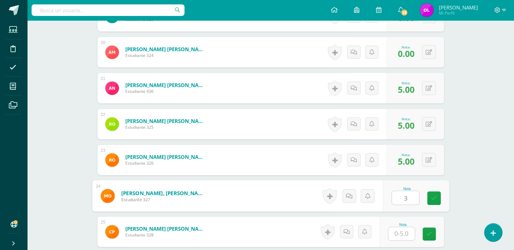
type input "3"
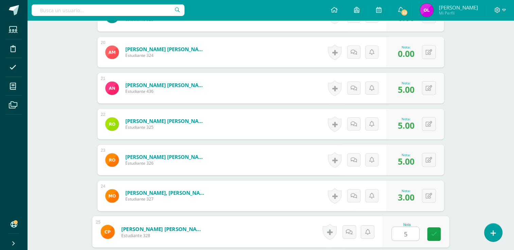
type input "5"
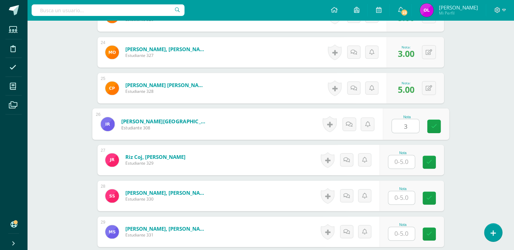
type input "3"
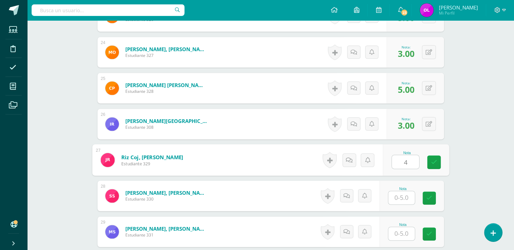
type input "4"
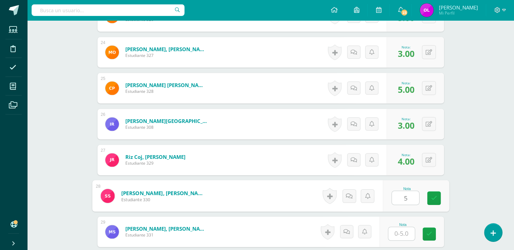
type input "5"
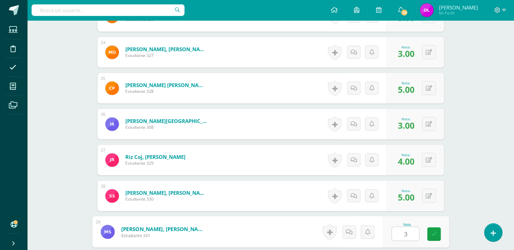
type input "3"
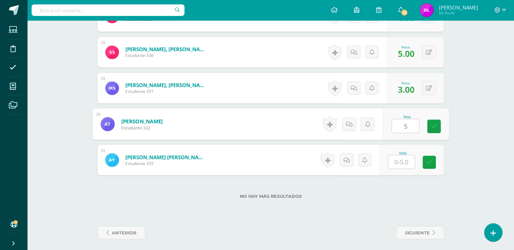
type input "5"
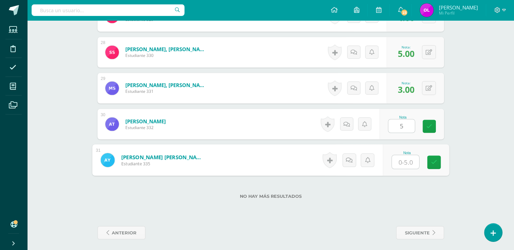
type input "4"
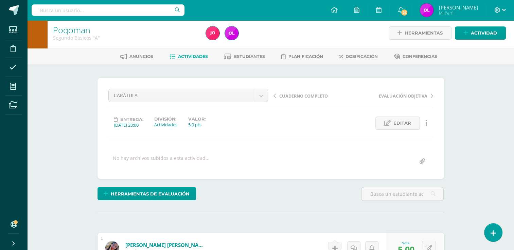
scroll to position [0, 0]
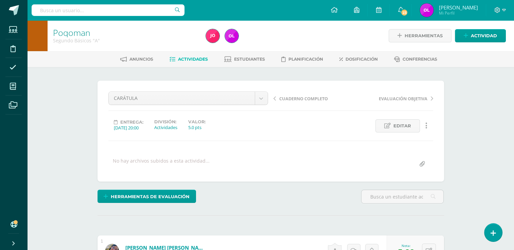
click at [193, 58] on span "Actividades" at bounding box center [193, 59] width 30 height 5
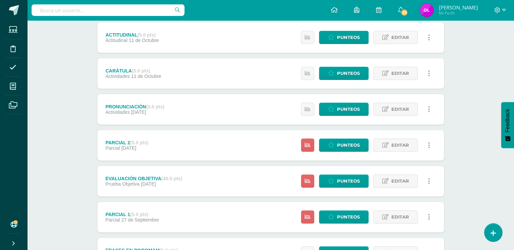
scroll to position [204, 0]
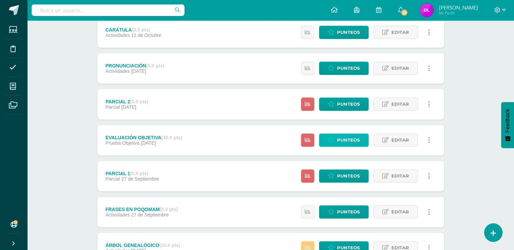
click at [347, 146] on span "Punteos" at bounding box center [348, 140] width 23 height 13
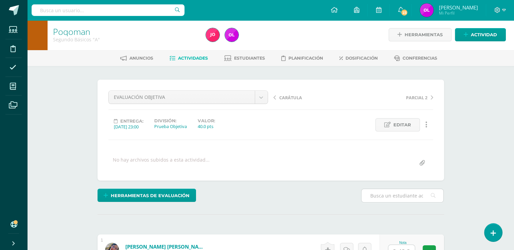
scroll to position [137, 0]
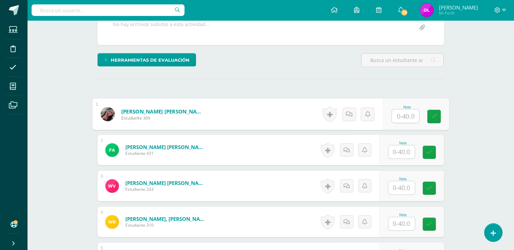
click at [399, 114] on input "text" at bounding box center [404, 117] width 27 height 14
type input "40"
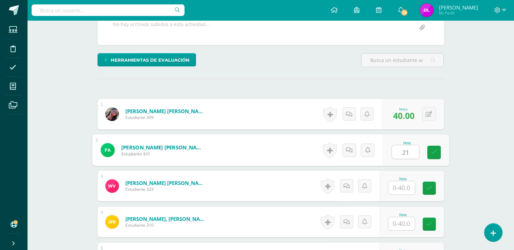
type input "21"
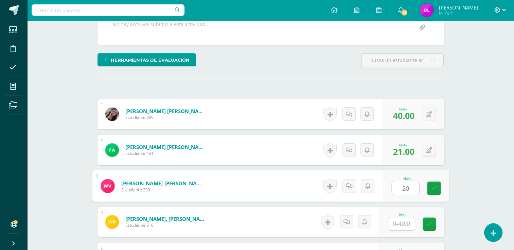
type input "20"
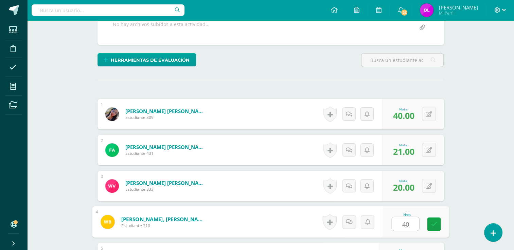
type input "40"
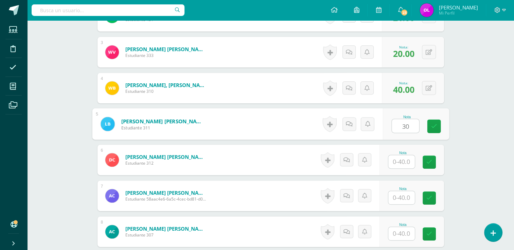
type input "30"
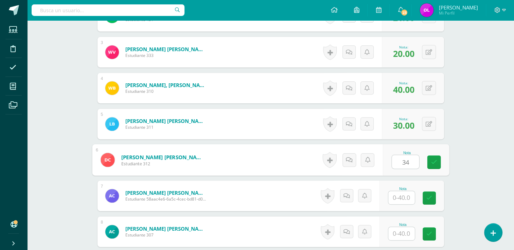
type input "34"
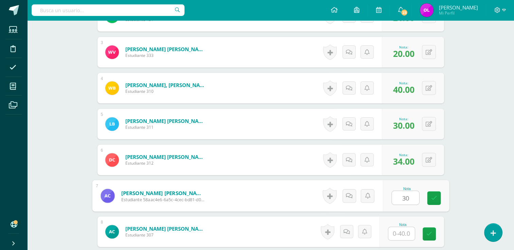
type input "30"
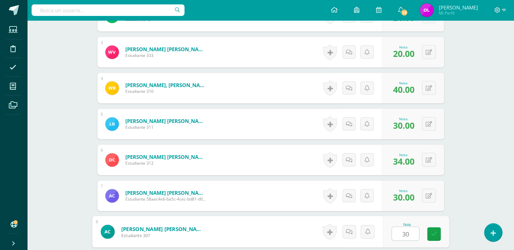
type input "30"
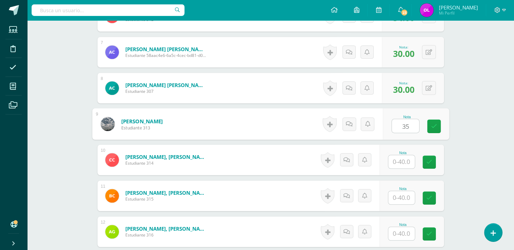
type input "35"
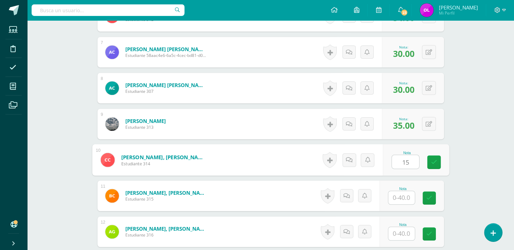
type input "15"
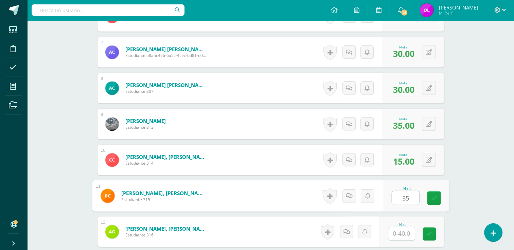
type input "35"
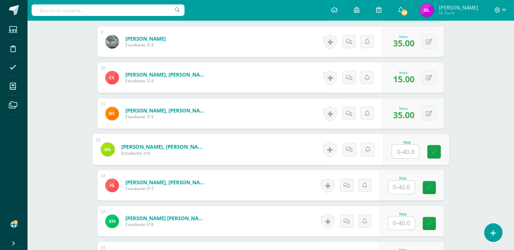
scroll to position [517, 0]
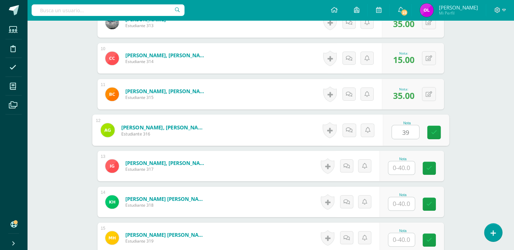
type input "39"
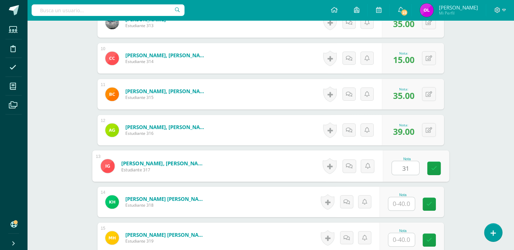
type input "31"
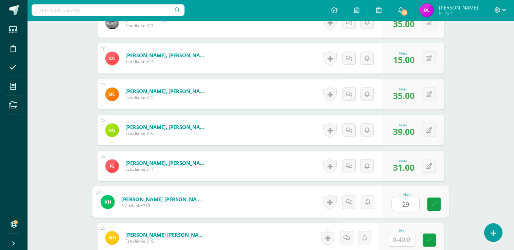
type input "29"
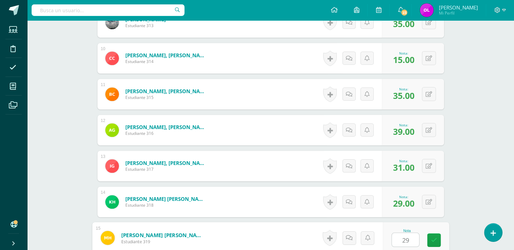
type input "29"
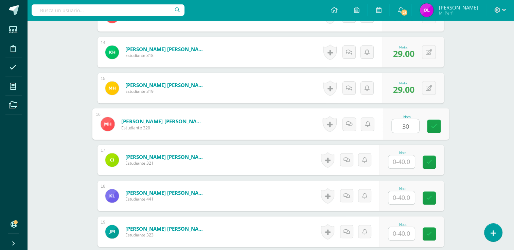
type input "30"
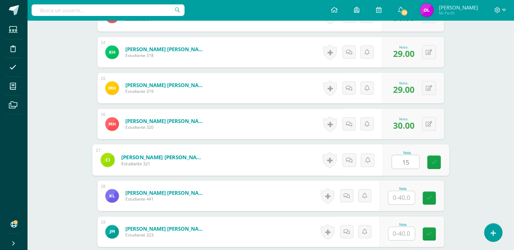
type input "15"
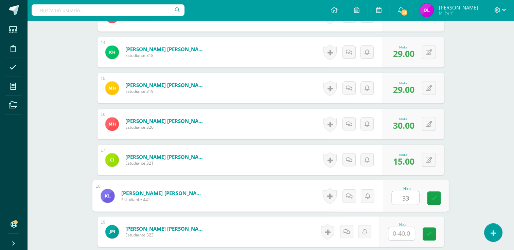
type input "33"
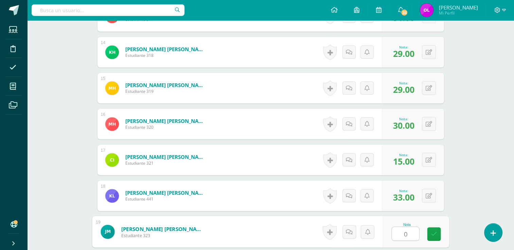
type input "0"
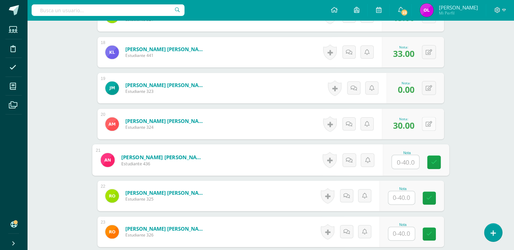
click at [430, 120] on button at bounding box center [429, 124] width 14 height 14
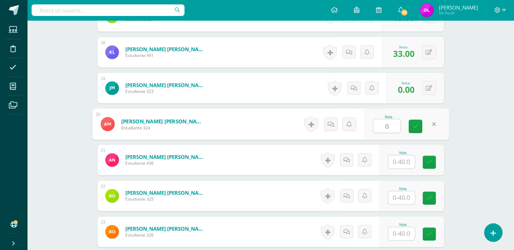
type input "0"
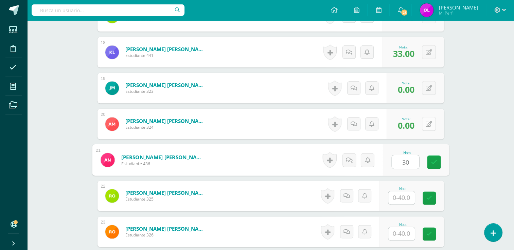
type input "30"
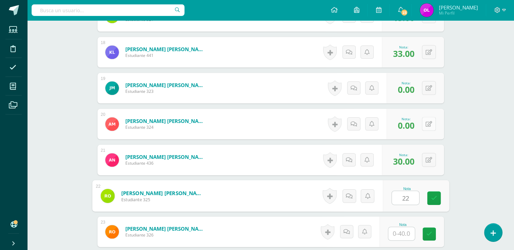
type input "22"
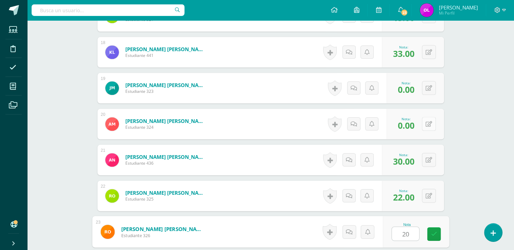
type input "20"
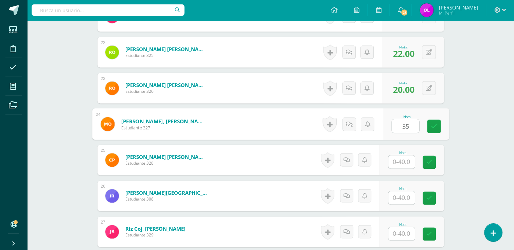
type input "35"
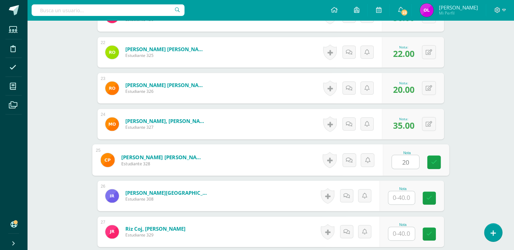
type input "20"
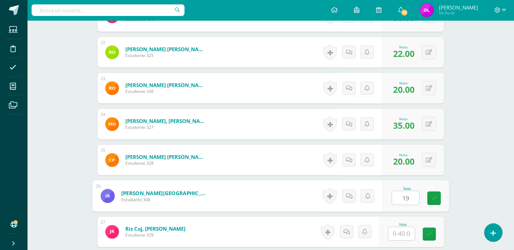
type input "19"
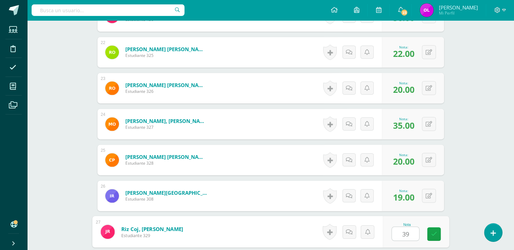
type input "39"
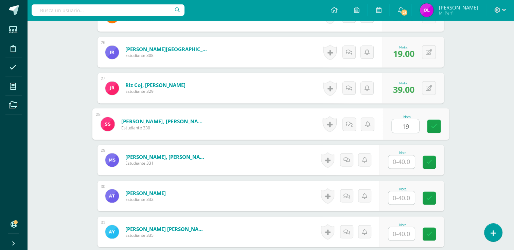
type input "19"
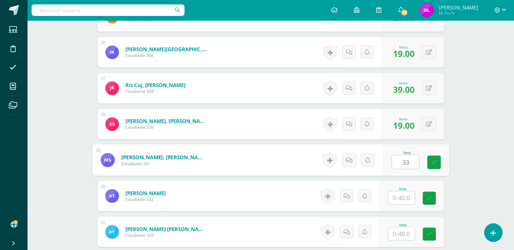
type input "33"
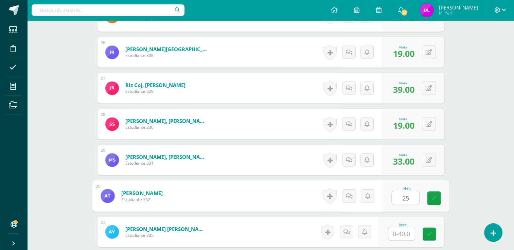
type input "25"
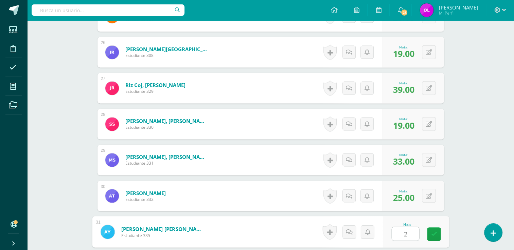
type input "26"
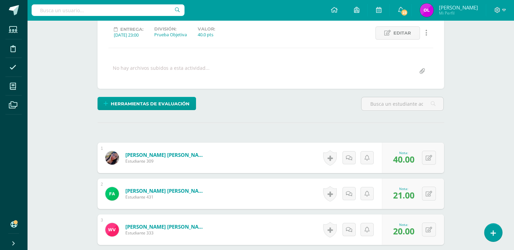
scroll to position [0, 0]
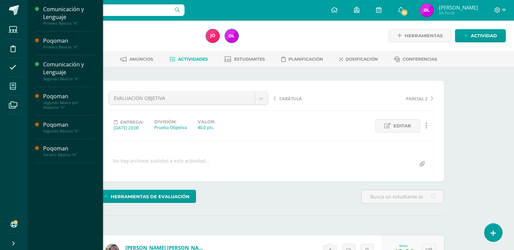
drag, startPoint x: 9, startPoint y: 88, endPoint x: 15, endPoint y: 85, distance: 6.4
click at [9, 88] on span at bounding box center [12, 86] width 15 height 15
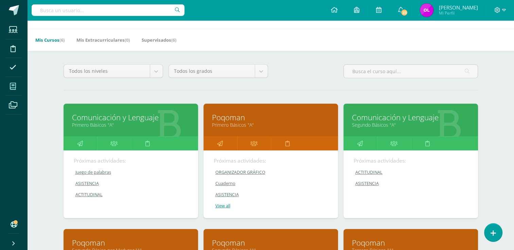
scroll to position [34, 0]
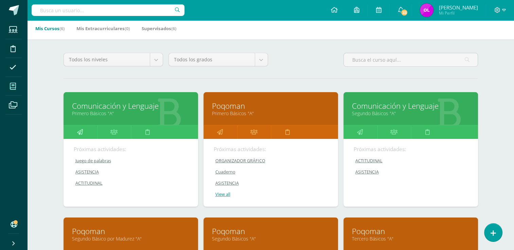
click at [79, 132] on icon at bounding box center [80, 132] width 6 height 13
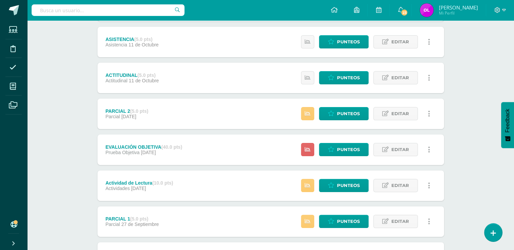
scroll to position [204, 0]
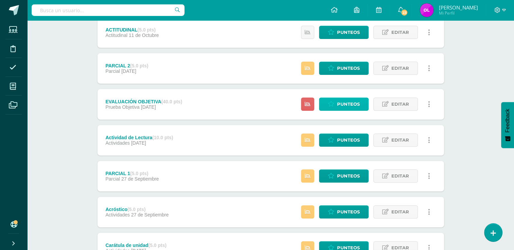
click at [352, 107] on span "Punteos" at bounding box center [348, 104] width 23 height 13
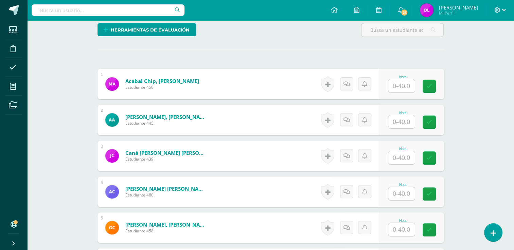
scroll to position [167, 0]
click at [410, 85] on input "text" at bounding box center [401, 85] width 26 height 13
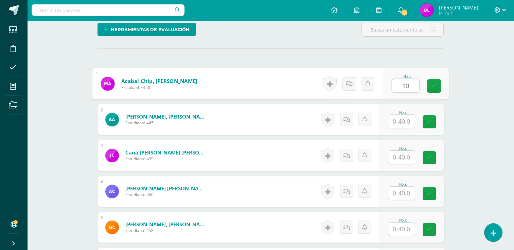
type input "10"
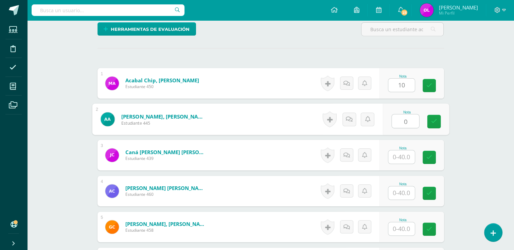
type input "0"
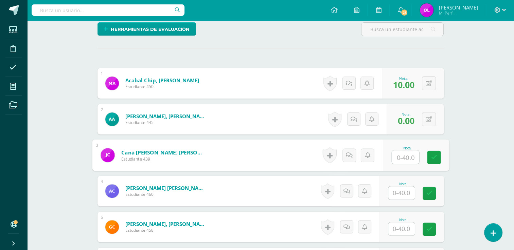
scroll to position [168, 0]
type input "38"
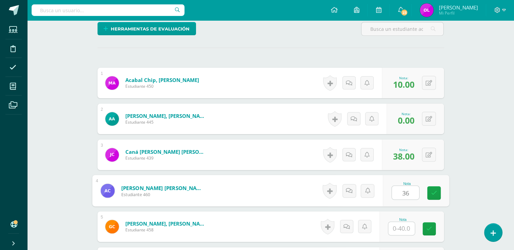
type input "36"
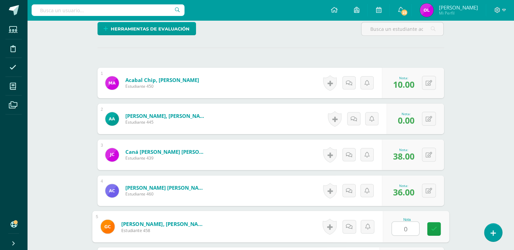
type input "0"
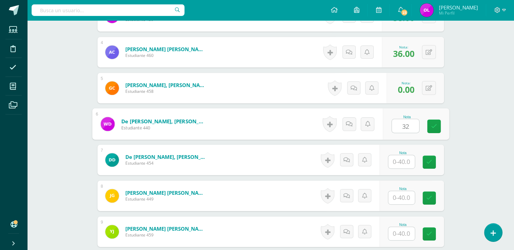
type input "32"
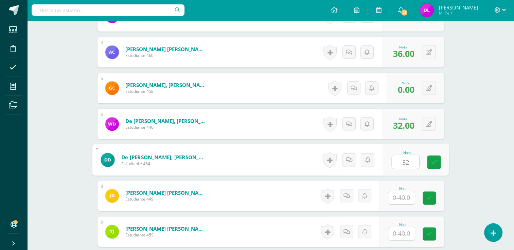
type input "32"
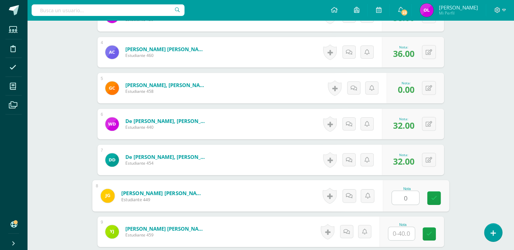
type input "0"
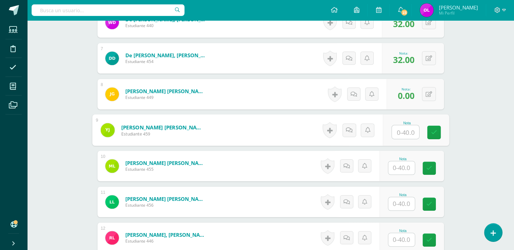
scroll to position [443, 0]
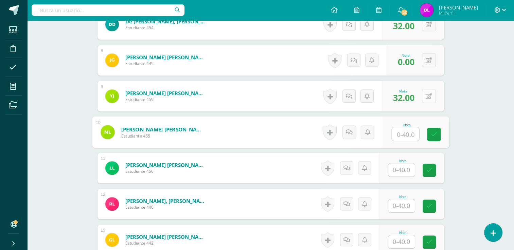
click at [429, 94] on icon at bounding box center [428, 97] width 6 height 6
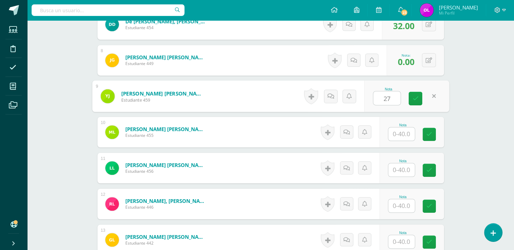
type input "27"
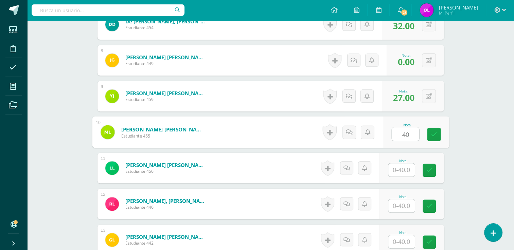
type input "40"
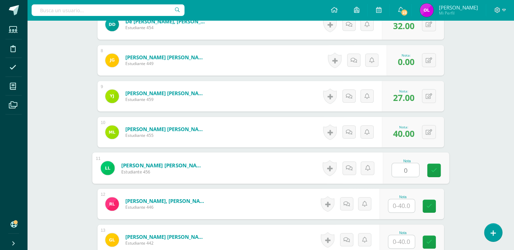
type input "0"
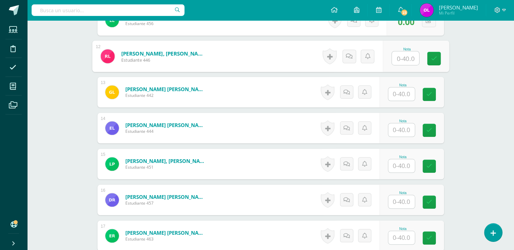
scroll to position [578, 0]
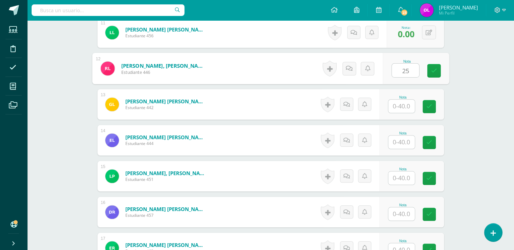
type input "25"
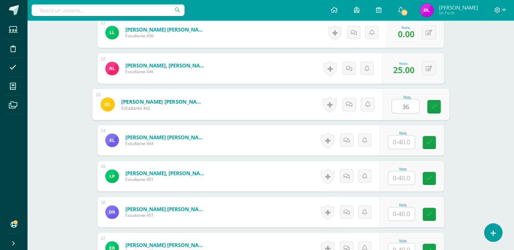
type input "36"
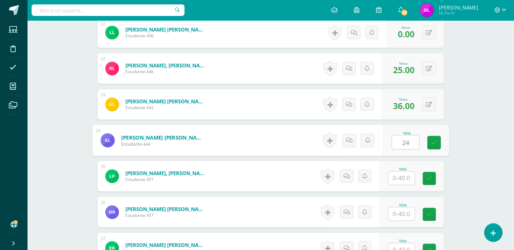
type input "24"
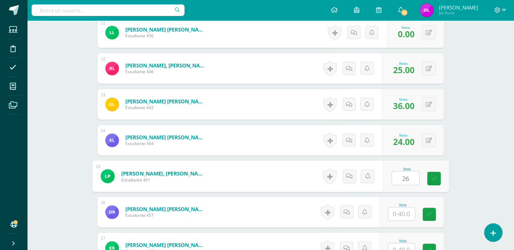
type input "26"
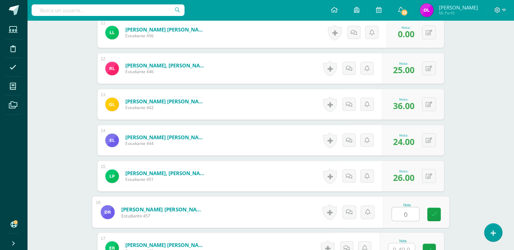
type input "0"
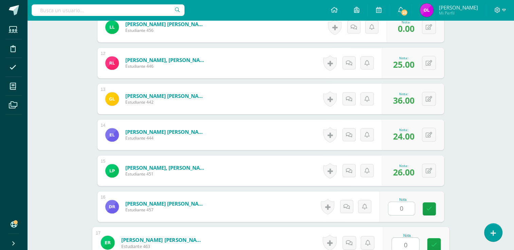
type input "0"
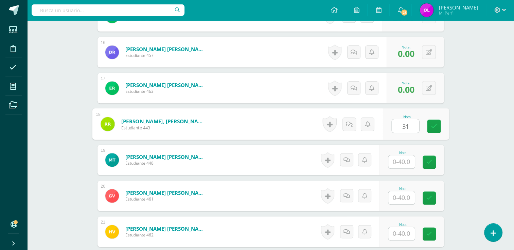
type input "31"
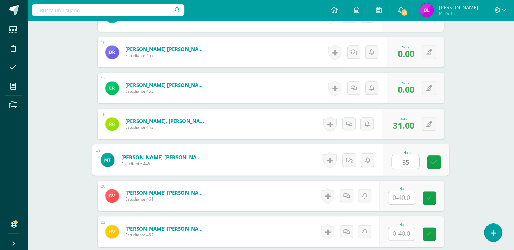
type input "35"
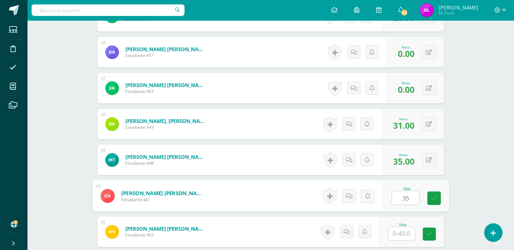
type input "35"
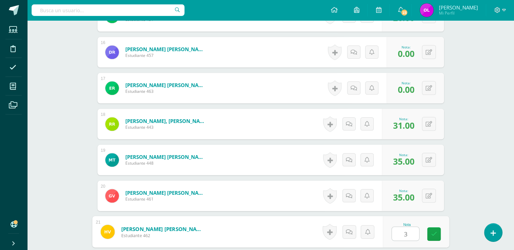
type input "3"
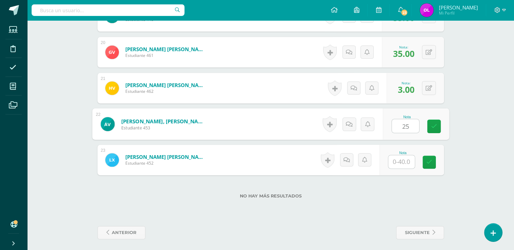
type input "25"
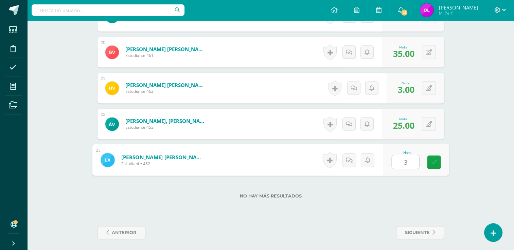
type input "30"
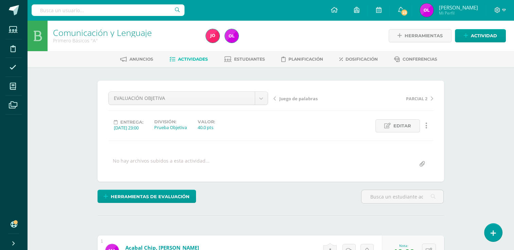
scroll to position [0, 0]
click at [187, 59] on span "Actividades" at bounding box center [193, 59] width 30 height 5
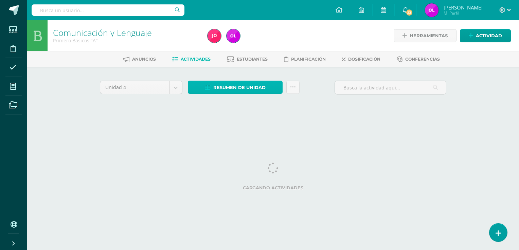
click at [254, 85] on span "Resumen de unidad" at bounding box center [239, 87] width 52 height 13
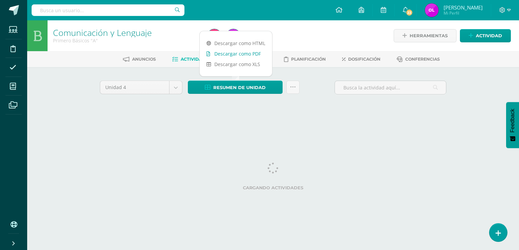
click at [258, 55] on link "Descargar como PDF" at bounding box center [236, 54] width 72 height 11
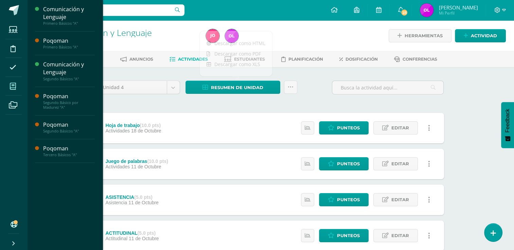
click at [12, 87] on icon at bounding box center [13, 86] width 6 height 7
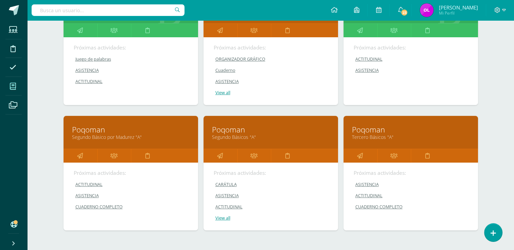
scroll to position [170, 0]
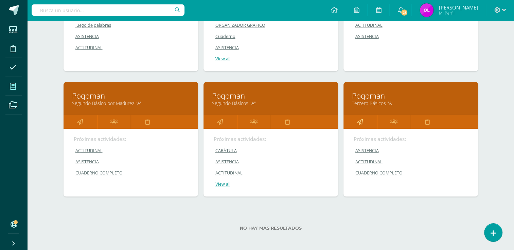
click at [359, 122] on icon at bounding box center [360, 121] width 6 height 13
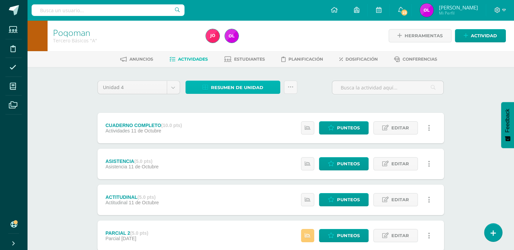
click at [245, 84] on span "Resumen de unidad" at bounding box center [237, 87] width 52 height 13
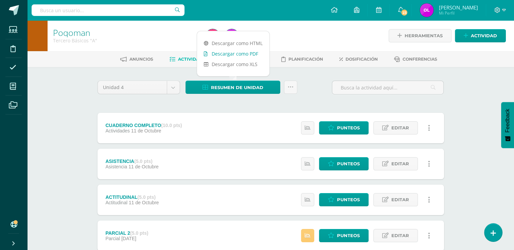
click at [250, 54] on link "Descargar como PDF" at bounding box center [233, 54] width 72 height 11
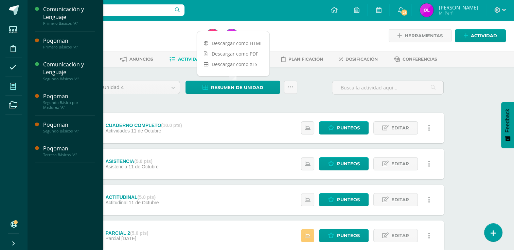
click at [12, 86] on icon at bounding box center [13, 86] width 6 height 7
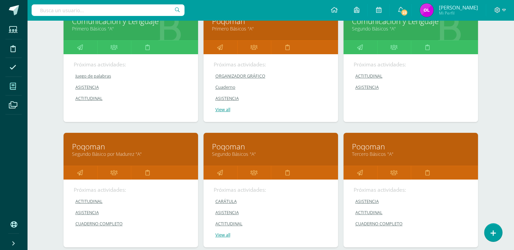
scroll to position [136, 0]
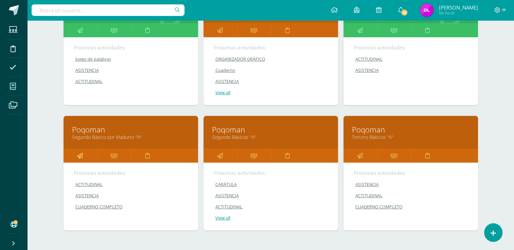
click at [79, 157] on icon at bounding box center [80, 155] width 6 height 13
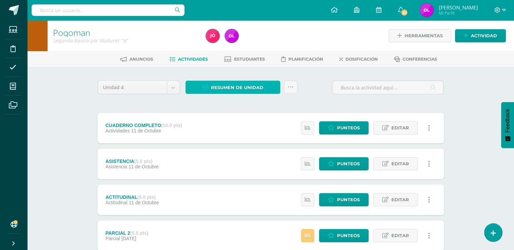
click at [264, 88] on link "Resumen de unidad" at bounding box center [232, 87] width 95 height 13
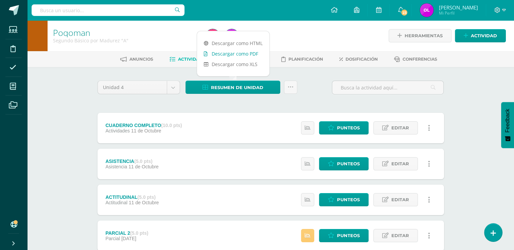
click at [250, 55] on link "Descargar como PDF" at bounding box center [233, 54] width 72 height 11
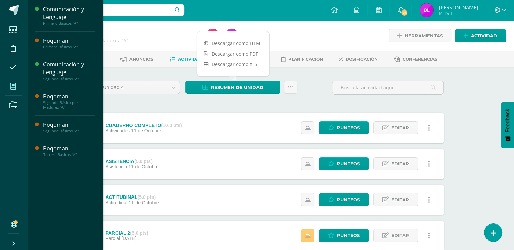
click at [14, 85] on icon at bounding box center [13, 86] width 6 height 7
